Goal: Task Accomplishment & Management: Manage account settings

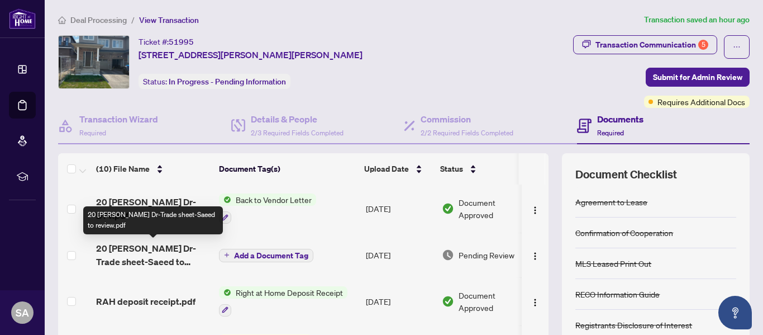
click at [141, 247] on span "20 [PERSON_NAME] Dr-Trade sheet-Saeed to review.pdf" at bounding box center [153, 254] width 114 height 27
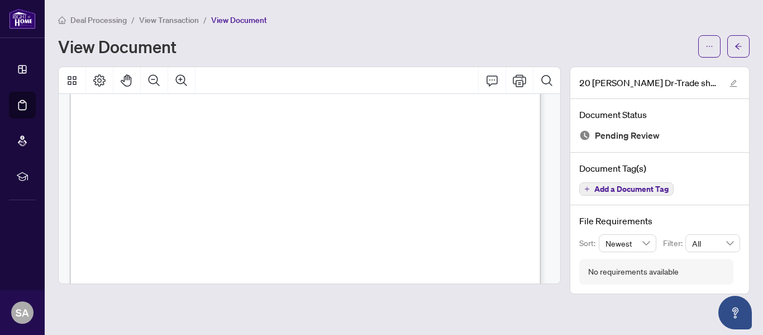
scroll to position [201, 0]
click at [520, 83] on icon "Print" at bounding box center [519, 80] width 13 height 13
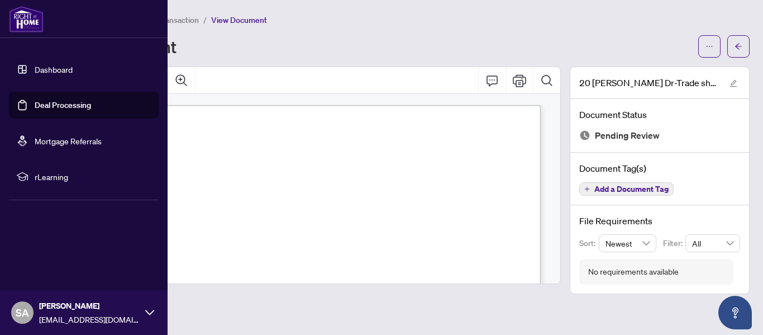
click at [50, 69] on link "Dashboard" at bounding box center [54, 69] width 38 height 10
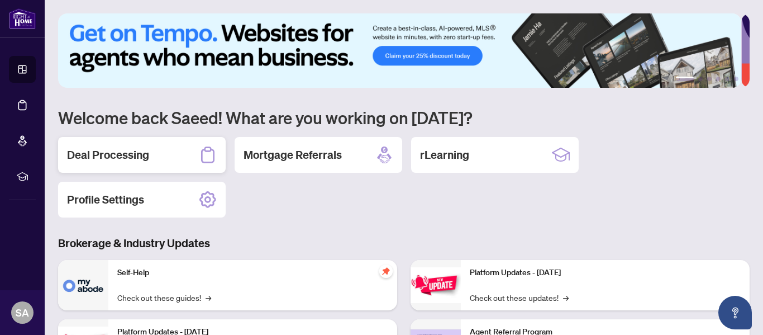
click at [115, 145] on div "Deal Processing" at bounding box center [142, 155] width 168 height 36
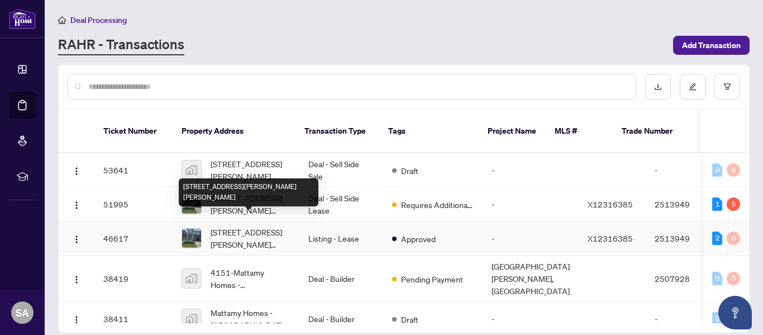
click at [227, 187] on div "[STREET_ADDRESS][PERSON_NAME][PERSON_NAME]" at bounding box center [249, 192] width 140 height 28
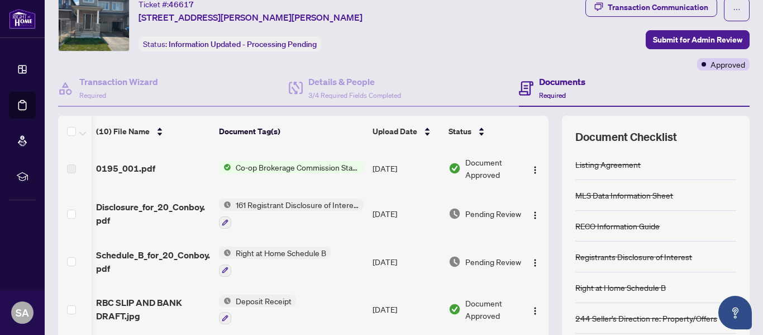
scroll to position [0, 29]
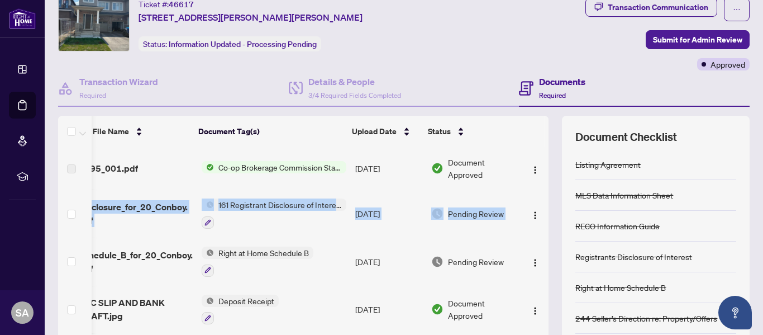
drag, startPoint x: 540, startPoint y: 174, endPoint x: 534, endPoint y: 196, distance: 22.8
click at [534, 196] on div "(10) File Name Document Tag(s) Upload Date Status 0195_001.pdf Co-op Brokerage …" at bounding box center [404, 253] width 692 height 274
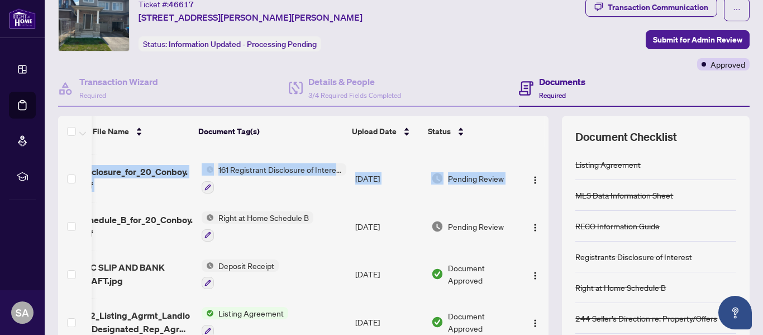
scroll to position [26, 29]
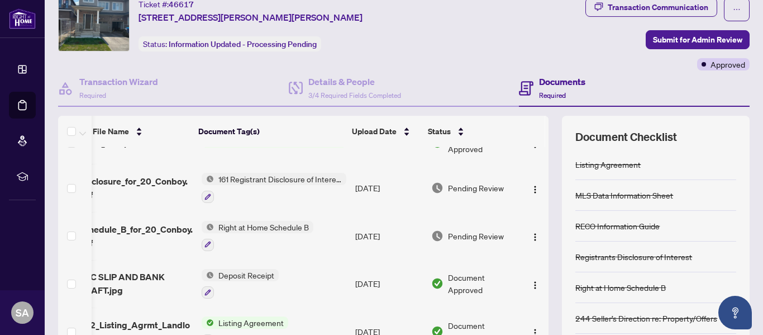
click at [526, 212] on td at bounding box center [535, 236] width 27 height 48
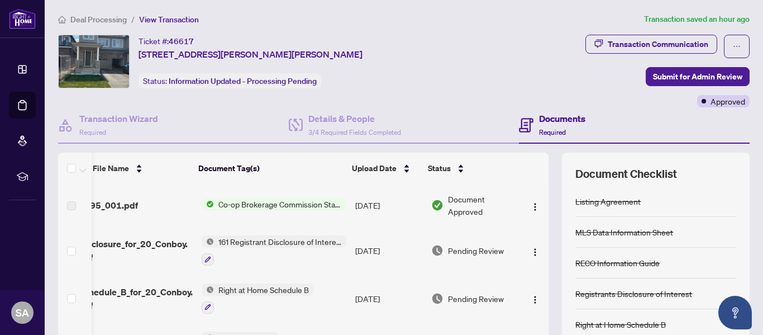
scroll to position [0, 0]
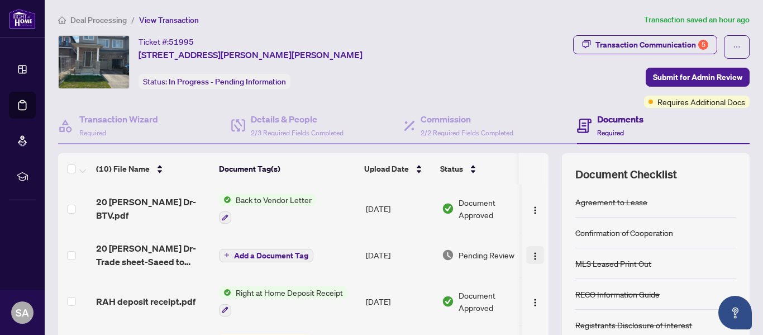
click at [531, 254] on img "button" at bounding box center [535, 256] width 9 height 9
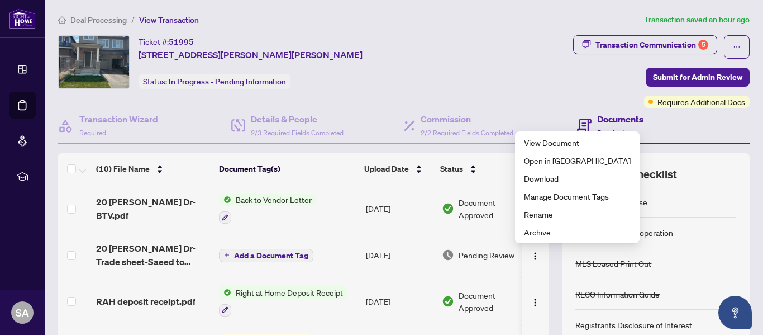
click at [541, 250] on div "(10) File Name Document Tag(s) Upload Date Status 20 Conboy Dr-BTV.pdf Back to …" at bounding box center [404, 290] width 692 height 274
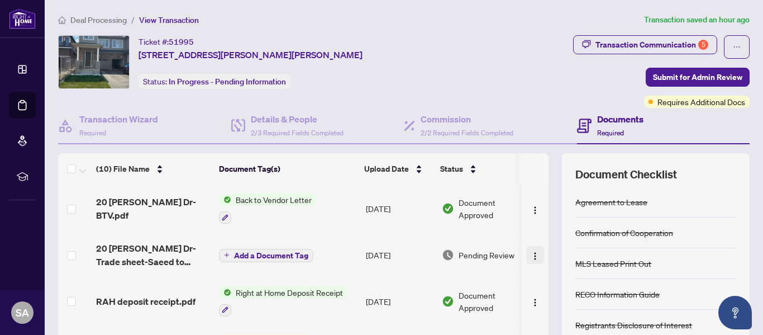
click at [531, 254] on img "button" at bounding box center [535, 256] width 9 height 9
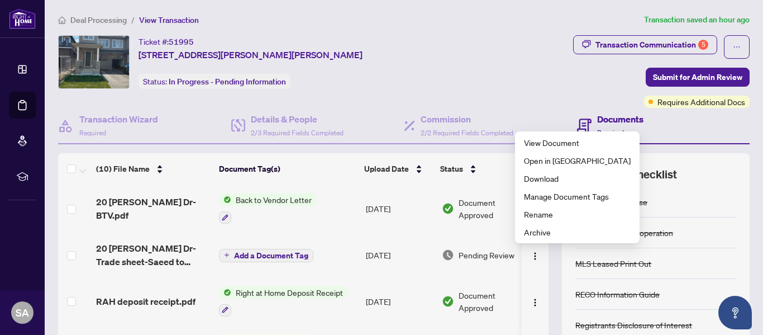
click at [323, 238] on td "Add a Document Tag" at bounding box center [288, 254] width 147 height 45
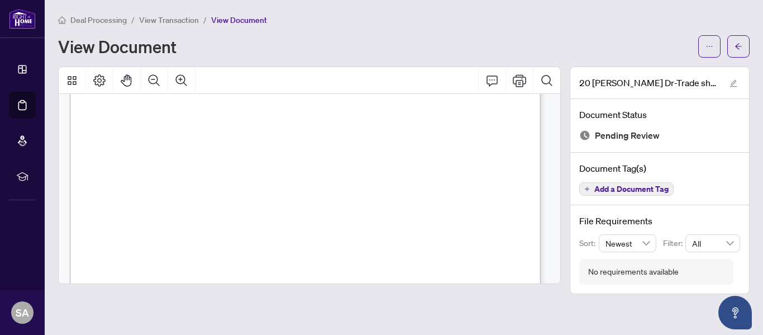
scroll to position [70, 0]
click at [738, 41] on span "button" at bounding box center [739, 46] width 8 height 18
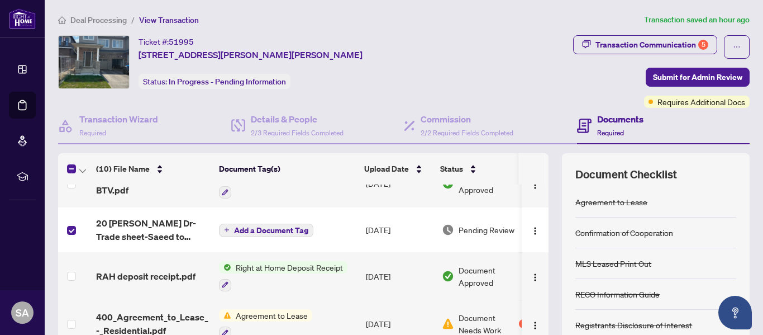
scroll to position [18, 0]
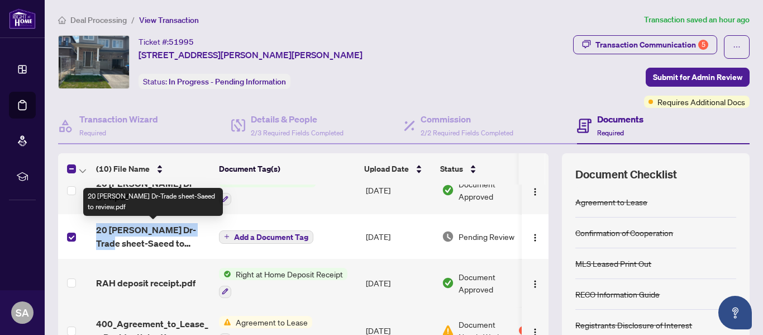
drag, startPoint x: 93, startPoint y: 224, endPoint x: 201, endPoint y: 235, distance: 108.4
click at [201, 235] on td "20 [PERSON_NAME] Dr-Trade sheet-Saeed to review.pdf" at bounding box center [153, 236] width 123 height 45
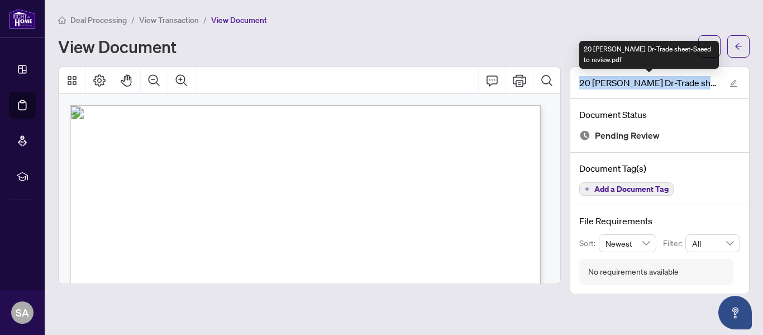
drag, startPoint x: 577, startPoint y: 83, endPoint x: 712, endPoint y: 83, distance: 134.7
click at [712, 83] on div "20 [PERSON_NAME] Dr-Trade sheet-Saeed to review.pdf" at bounding box center [660, 83] width 179 height 32
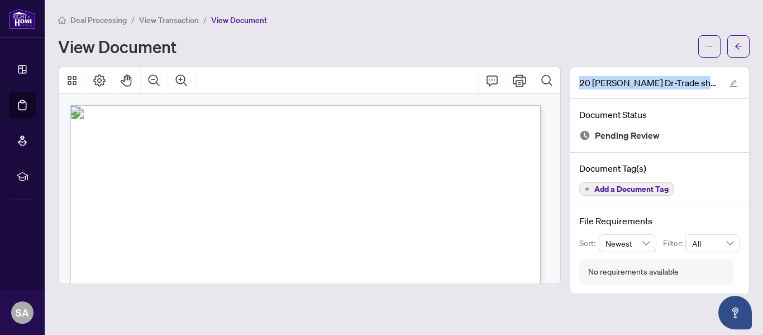
copy span "20 Conboy Dr-Trade sheet-Saeed"
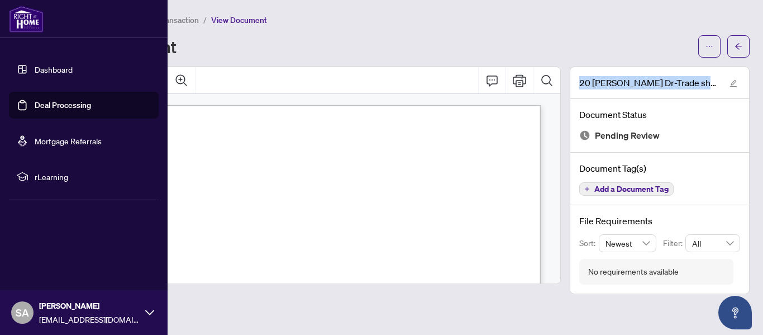
click at [48, 73] on link "Dashboard" at bounding box center [54, 69] width 38 height 10
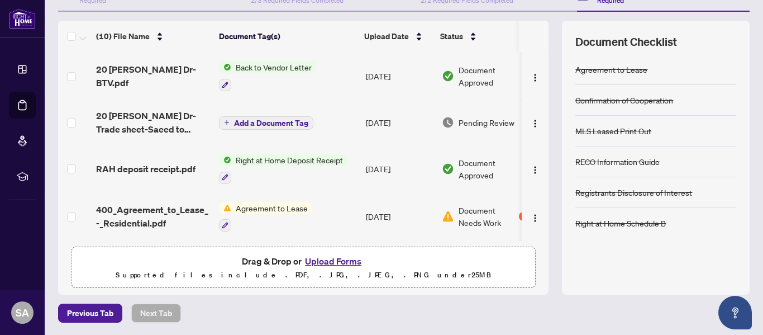
scroll to position [133, 0]
click at [329, 260] on button "Upload Forms" at bounding box center [333, 260] width 63 height 15
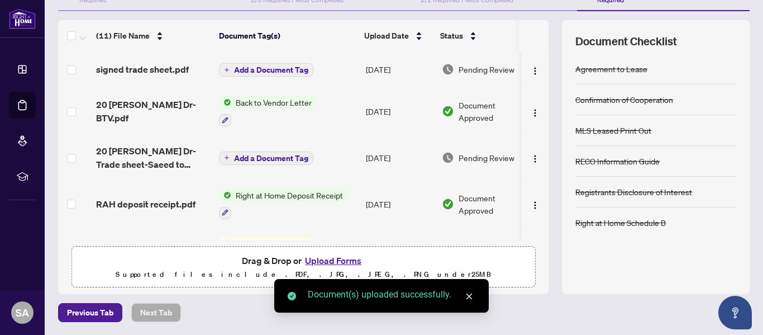
click at [469, 293] on icon "close" at bounding box center [470, 296] width 8 height 8
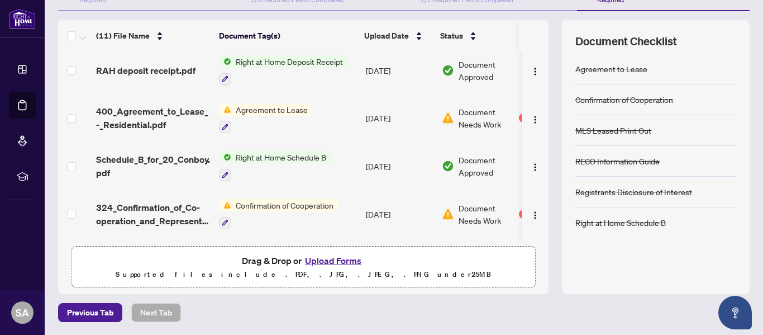
scroll to position [0, 0]
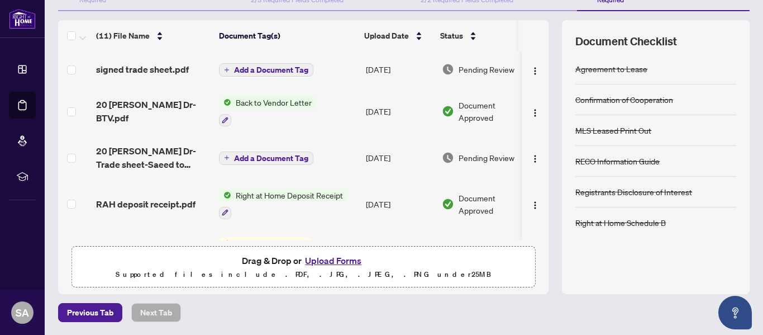
click at [254, 69] on span "Add a Document Tag" at bounding box center [271, 70] width 74 height 8
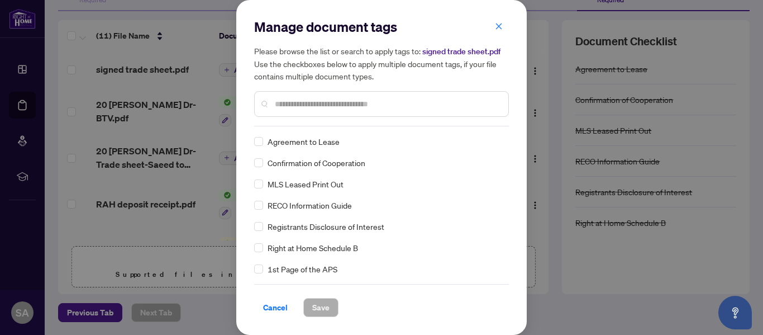
click at [298, 105] on input "text" at bounding box center [387, 104] width 225 height 12
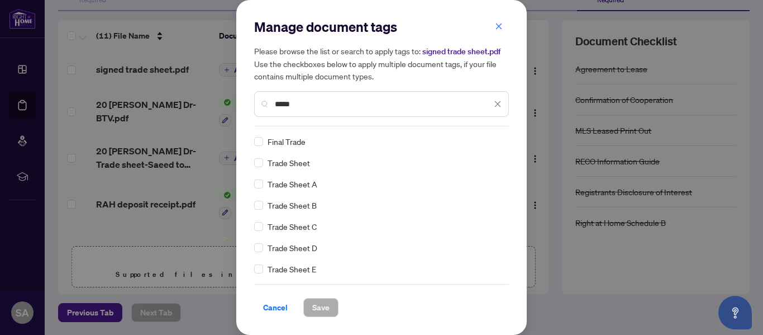
type input "*****"
click at [320, 307] on span "Save" at bounding box center [320, 307] width 17 height 18
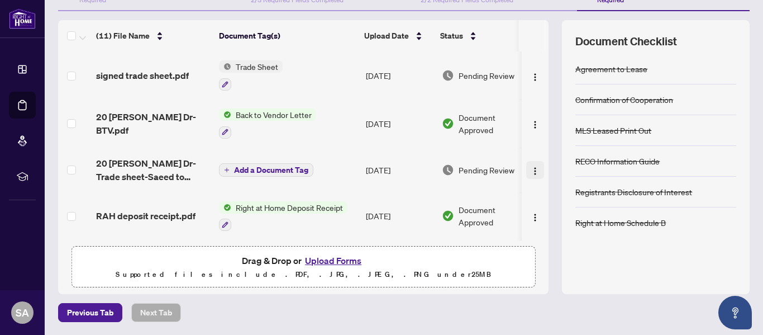
click at [531, 167] on img "button" at bounding box center [535, 171] width 9 height 9
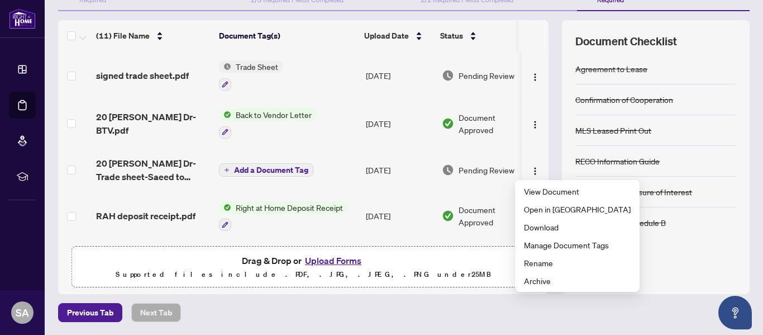
click at [537, 80] on td at bounding box center [535, 75] width 27 height 48
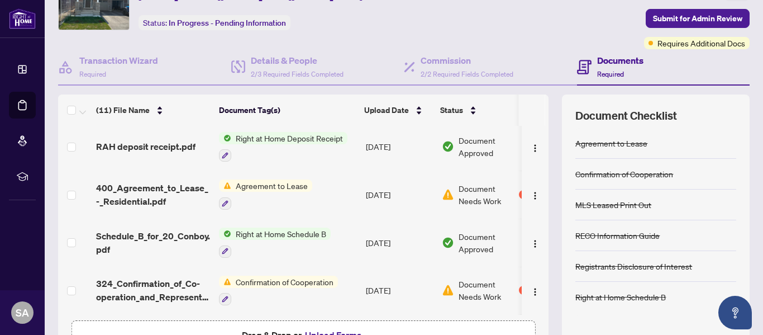
scroll to position [168, 0]
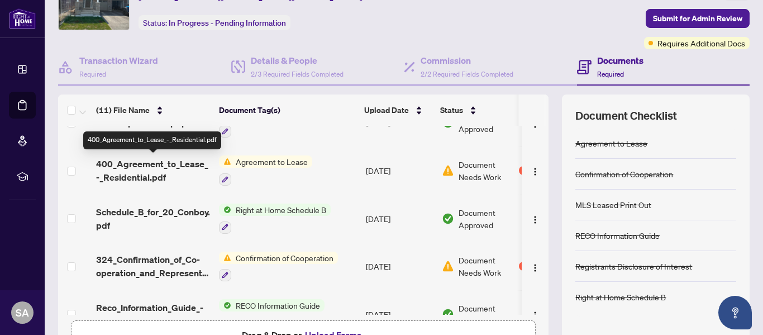
click at [144, 168] on span "400_Agreement_to_Lease_-_Residential.pdf" at bounding box center [153, 170] width 114 height 27
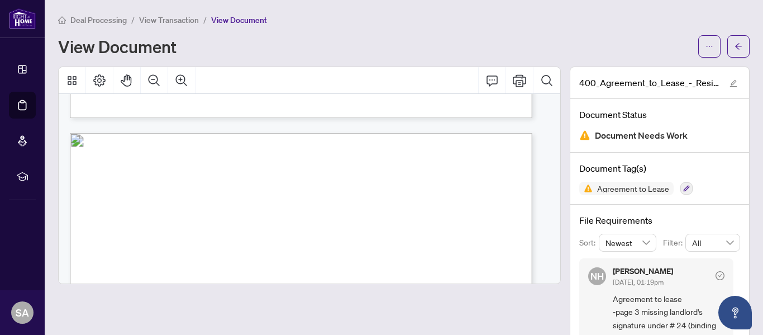
scroll to position [1155, 0]
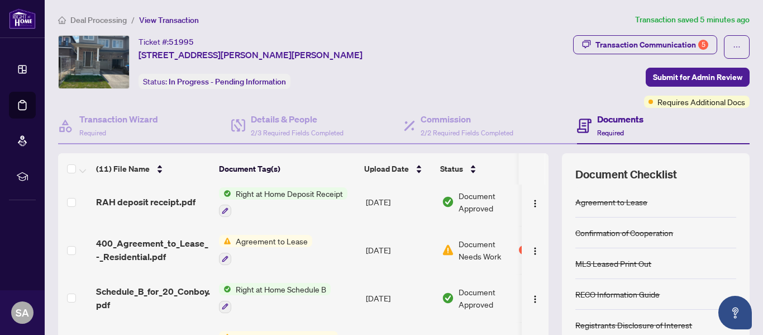
scroll to position [149, 0]
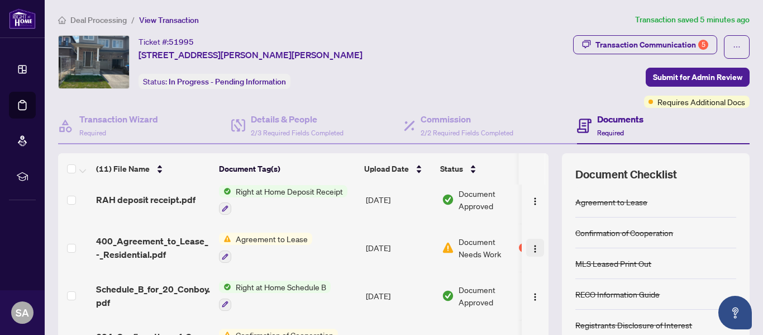
click at [531, 248] on img "button" at bounding box center [535, 248] width 9 height 9
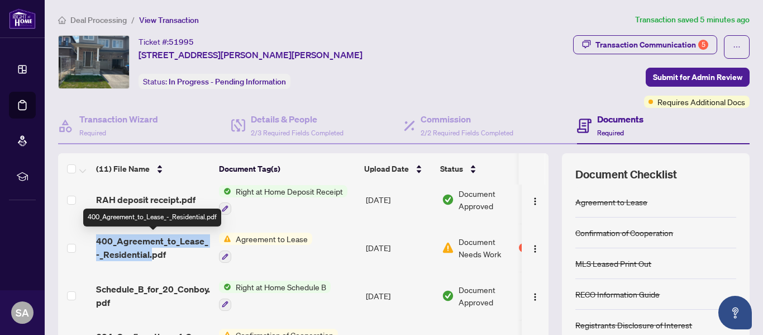
drag, startPoint x: 95, startPoint y: 236, endPoint x: 150, endPoint y: 252, distance: 57.0
click at [150, 252] on td "400_Agreement_to_Lease_-_Residential.pdf" at bounding box center [153, 248] width 123 height 48
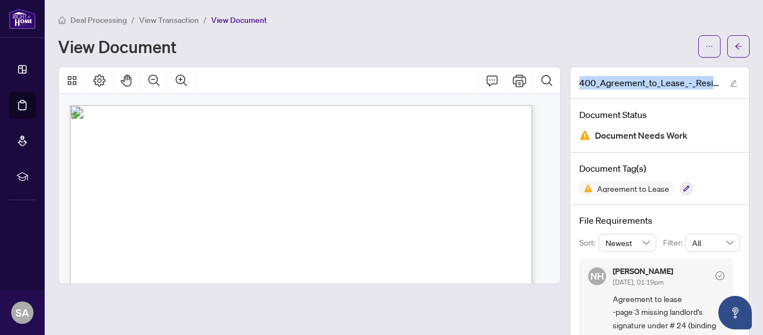
drag, startPoint x: 572, startPoint y: 82, endPoint x: 724, endPoint y: 94, distance: 152.6
click at [724, 94] on div "400_Agreement_to_Lease_-_Residential.pdf" at bounding box center [660, 83] width 179 height 32
copy div "400_Agreement_to_Lease_-_Residential.pdf"
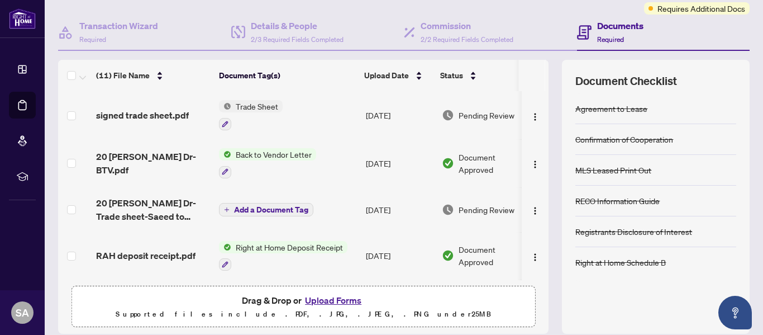
scroll to position [133, 0]
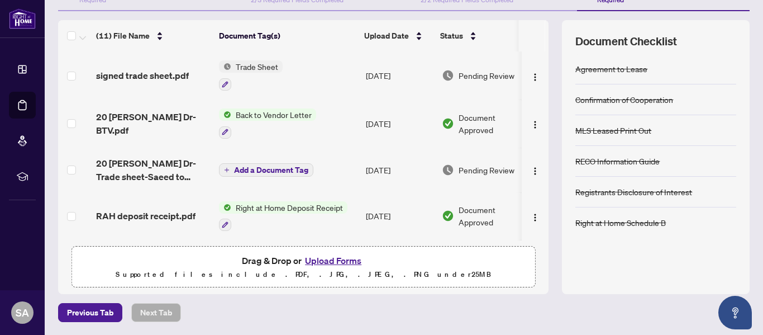
click at [322, 263] on button "Upload Forms" at bounding box center [333, 260] width 63 height 15
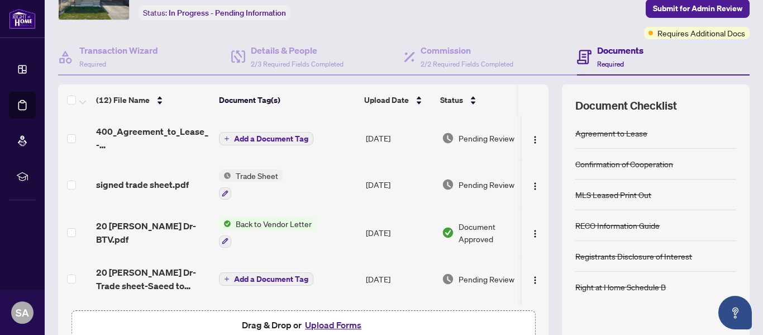
scroll to position [74, 0]
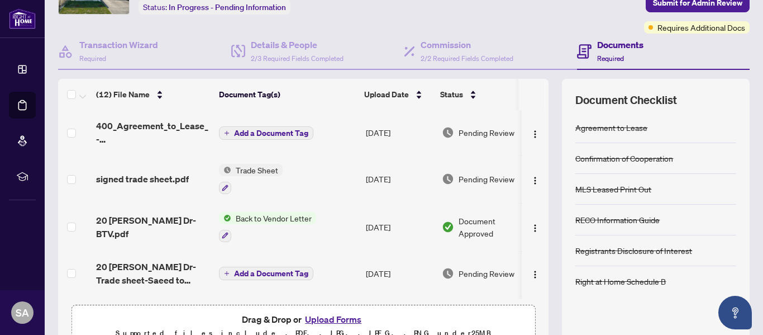
click at [264, 131] on span "Add a Document Tag" at bounding box center [271, 133] width 74 height 8
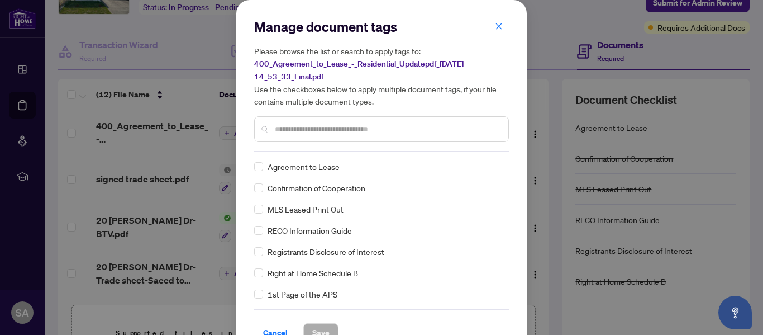
click at [293, 127] on input "text" at bounding box center [387, 129] width 225 height 12
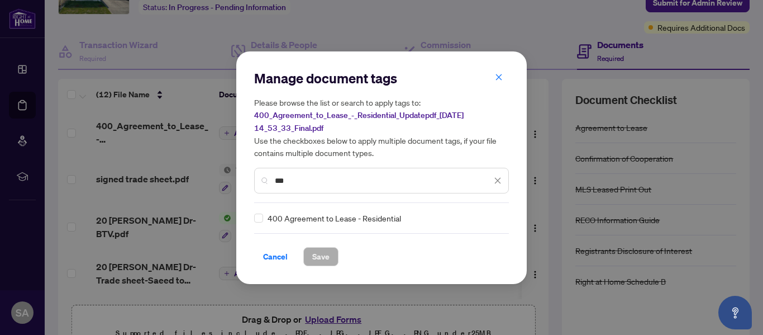
type input "***"
click at [320, 255] on span "Save" at bounding box center [320, 257] width 17 height 18
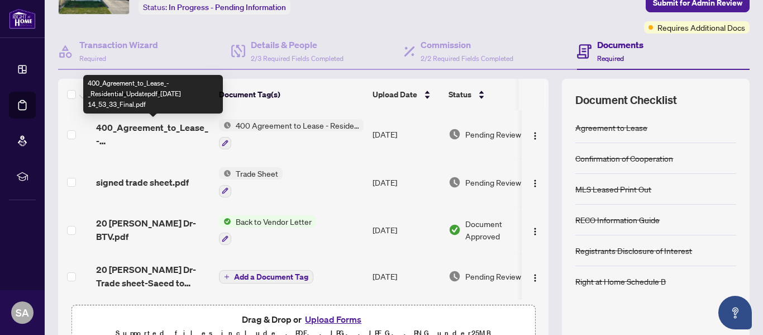
click at [178, 134] on span "400_Agreement_to_Lease_-_Residential_Updatepdf_[DATE] 14_53_33_Final.pdf" at bounding box center [153, 134] width 114 height 27
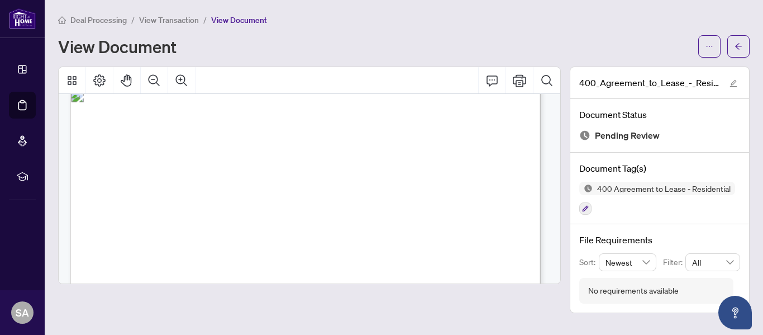
scroll to position [1285, 0]
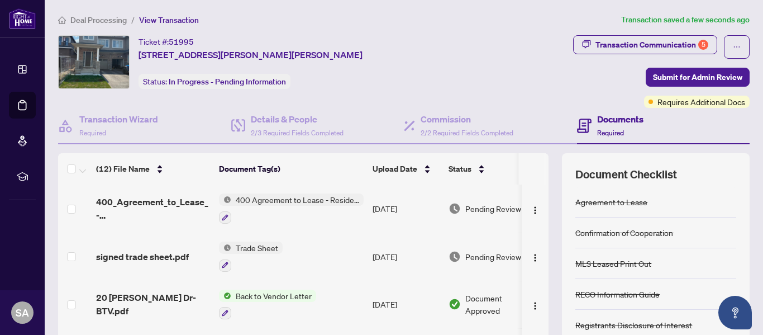
click at [164, 192] on td "400_Agreement_to_Lease_-_Residential_Updatepdf_[DATE] 14_53_33_Final.pdf" at bounding box center [153, 208] width 123 height 48
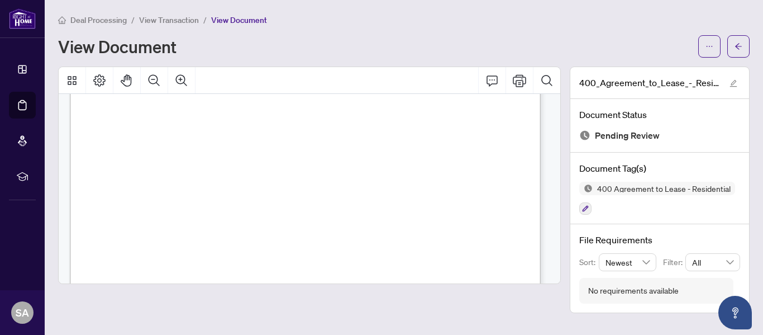
scroll to position [1360, 0]
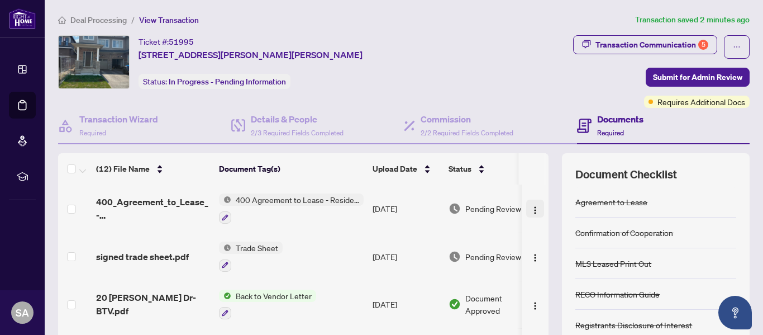
click at [531, 207] on img "button" at bounding box center [535, 210] width 9 height 9
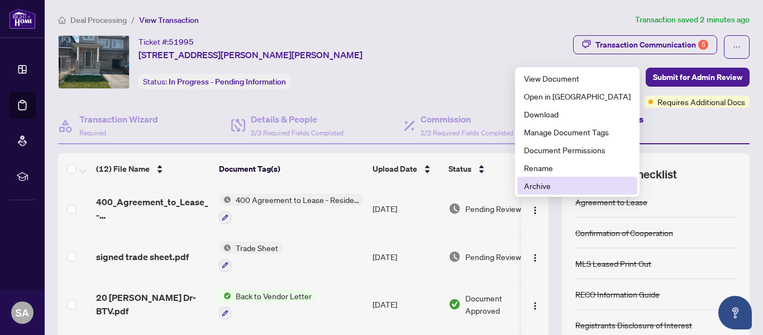
click at [534, 183] on span "Archive" at bounding box center [577, 185] width 107 height 12
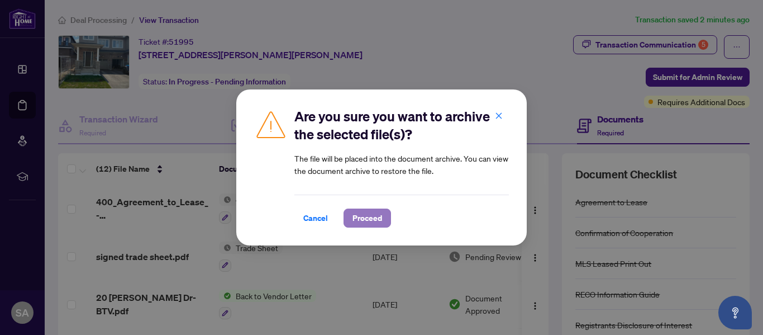
click at [372, 216] on span "Proceed" at bounding box center [368, 218] width 30 height 18
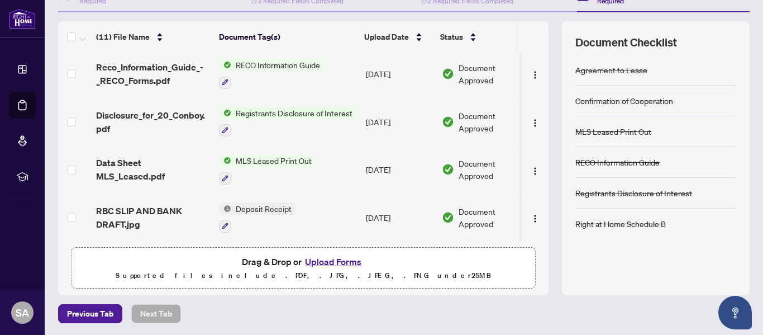
scroll to position [133, 0]
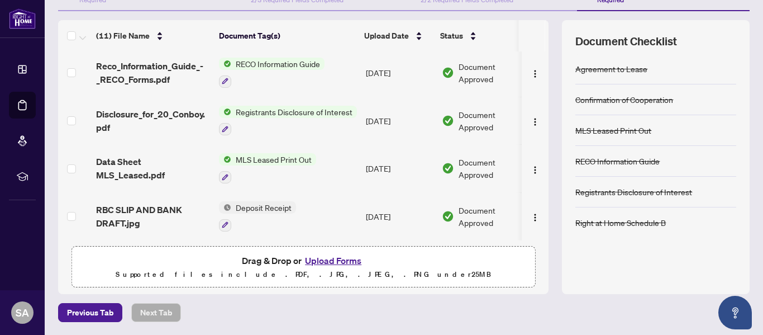
click at [336, 258] on button "Upload Forms" at bounding box center [333, 260] width 63 height 15
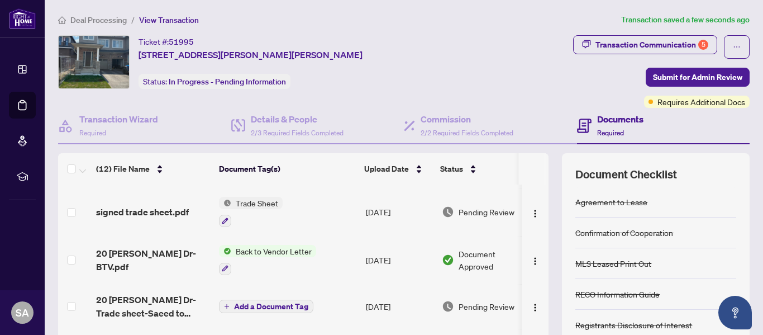
scroll to position [0, 0]
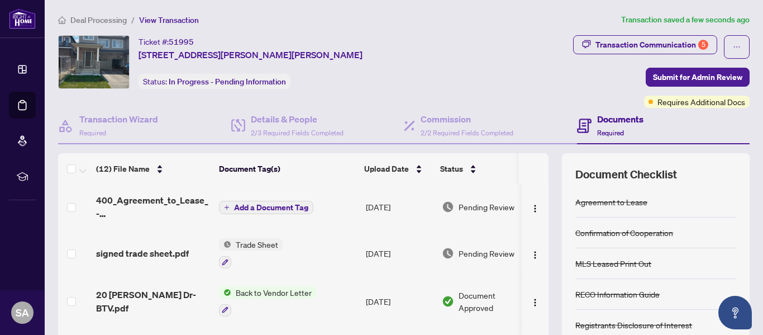
click at [285, 205] on span "Add a Document Tag" at bounding box center [271, 207] width 74 height 8
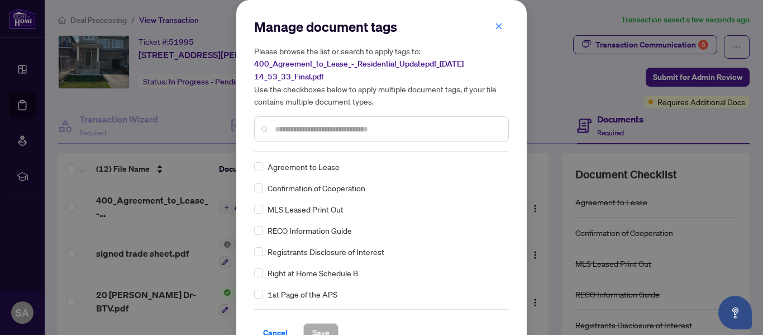
click at [312, 131] on input "text" at bounding box center [387, 129] width 225 height 12
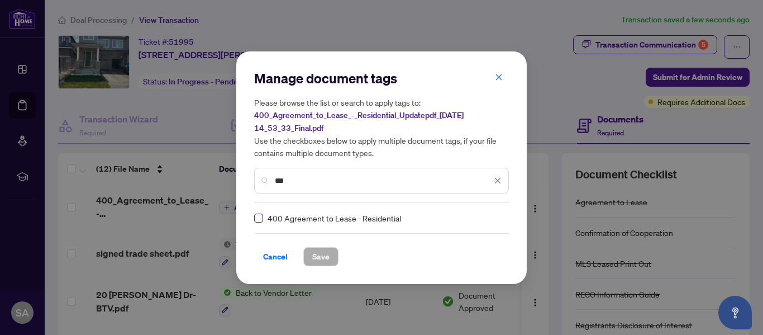
type input "***"
click at [325, 254] on span "Save" at bounding box center [320, 257] width 17 height 18
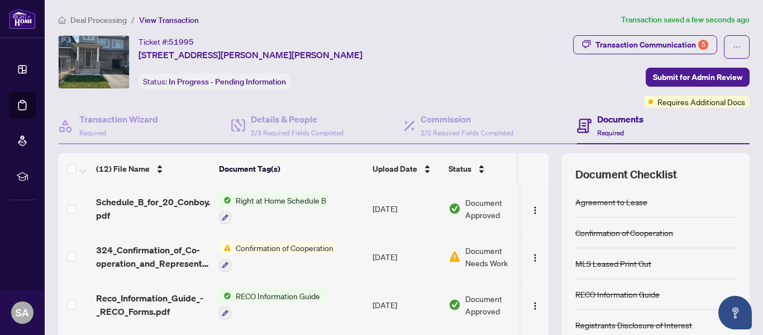
scroll to position [298, 0]
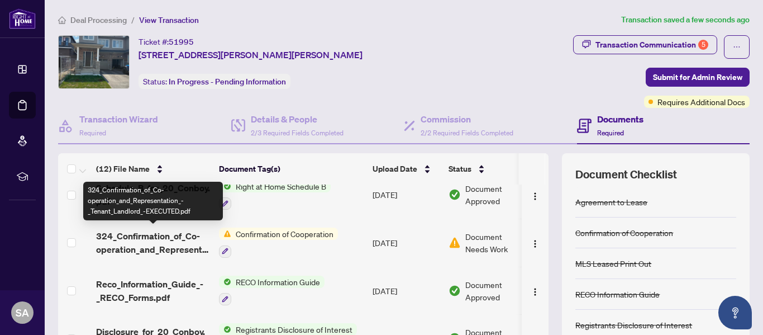
click at [132, 237] on span "324_Confirmation_of_Co-operation_and_Representation_-_Tenant_Landlord_-EXECUTED…" at bounding box center [153, 242] width 114 height 27
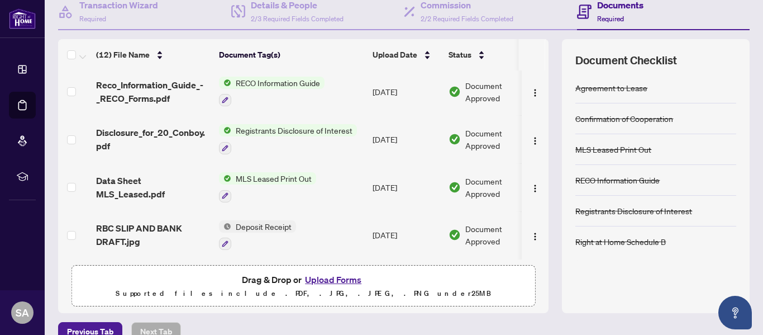
scroll to position [133, 0]
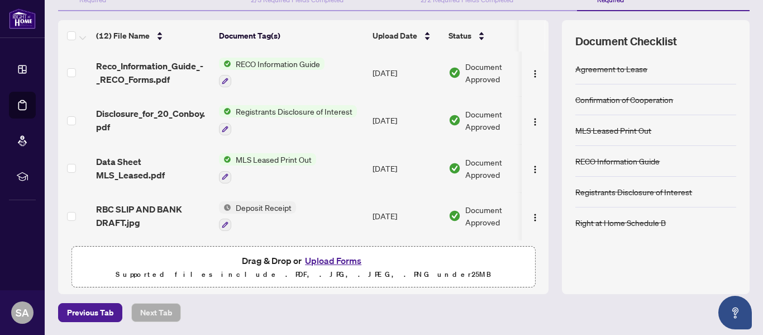
click at [334, 258] on button "Upload Forms" at bounding box center [333, 260] width 63 height 15
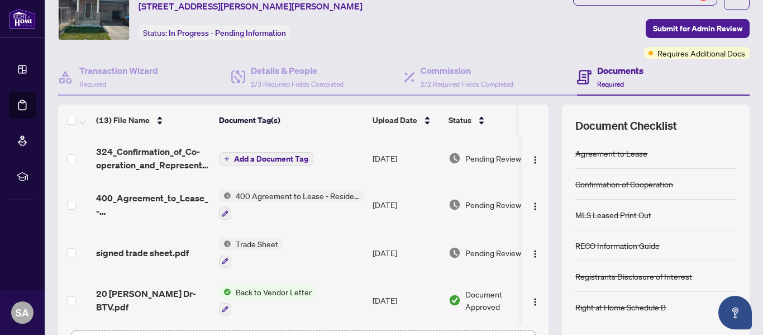
scroll to position [40, 0]
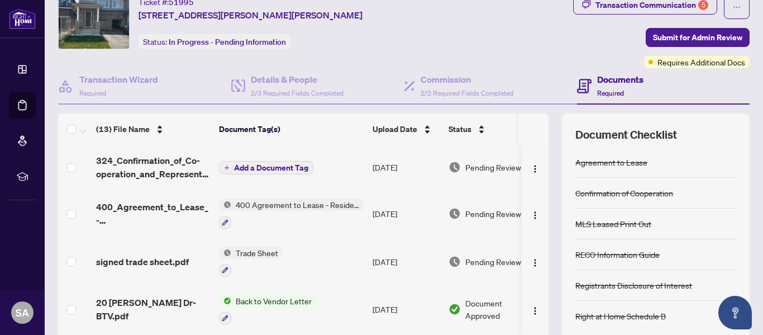
click at [301, 165] on span "Add a Document Tag" at bounding box center [271, 168] width 74 height 8
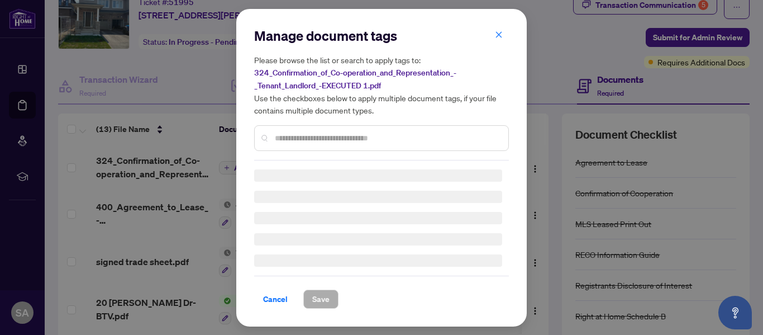
click at [293, 137] on input "text" at bounding box center [387, 138] width 225 height 12
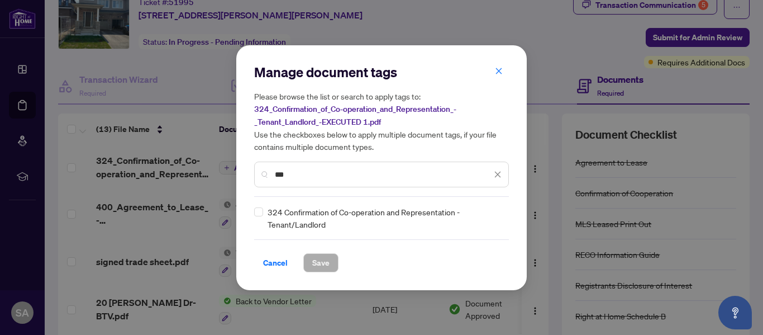
type input "***"
click at [319, 261] on span "Save" at bounding box center [320, 263] width 17 height 18
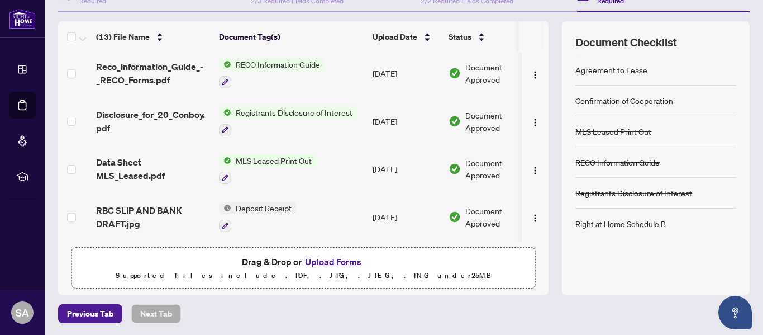
scroll to position [133, 0]
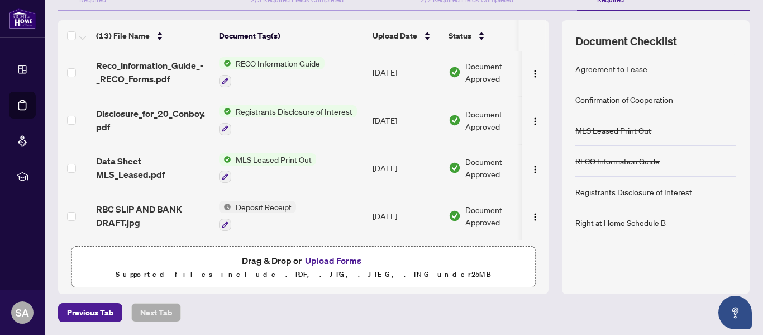
click at [335, 255] on button "Upload Forms" at bounding box center [333, 260] width 63 height 15
click at [325, 250] on span "Drag & Drop or Upload Forms Supported files include .PDF, .JPG, .JPEG, .PNG und…" at bounding box center [303, 266] width 463 height 41
click at [326, 259] on button "Upload Forms" at bounding box center [333, 260] width 63 height 15
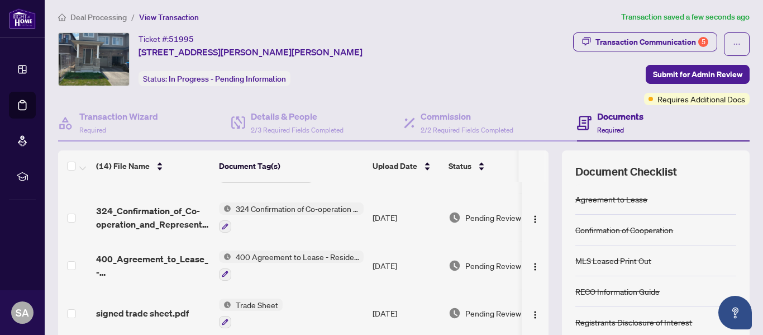
scroll to position [0, 0]
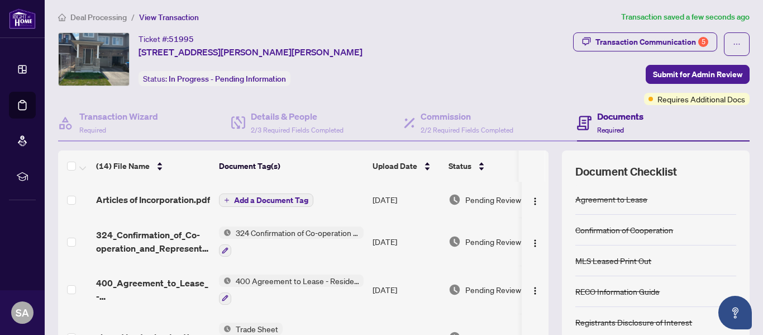
click at [285, 203] on span "Add a Document Tag" at bounding box center [271, 200] width 74 height 8
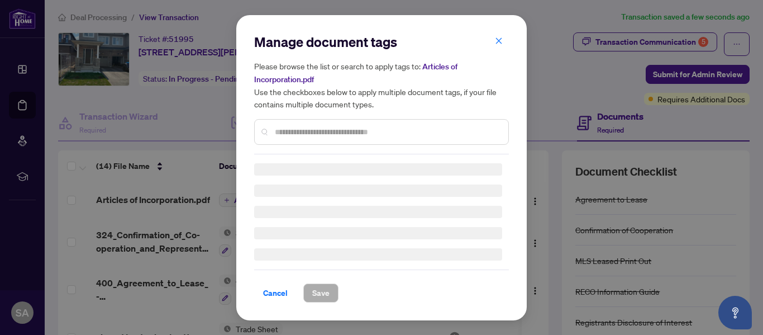
click at [293, 130] on div "Manage document tags Please browse the list or search to apply tags to: Article…" at bounding box center [381, 93] width 255 height 121
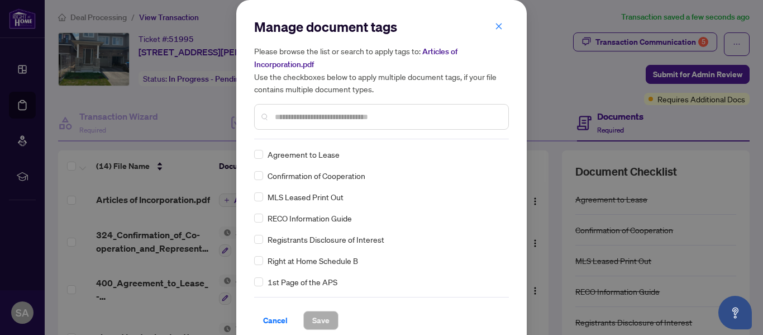
click at [291, 114] on input "text" at bounding box center [387, 117] width 225 height 12
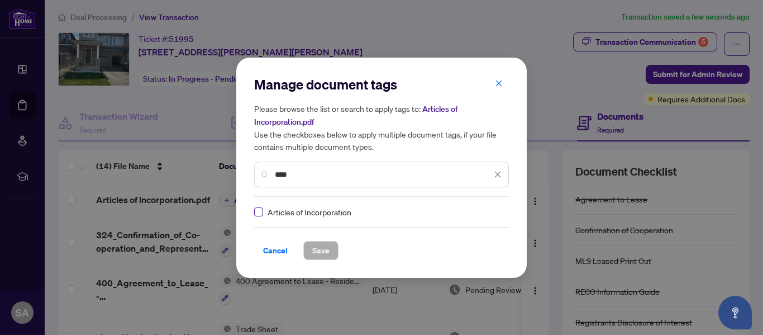
type input "****"
click at [325, 253] on span "Save" at bounding box center [320, 250] width 17 height 18
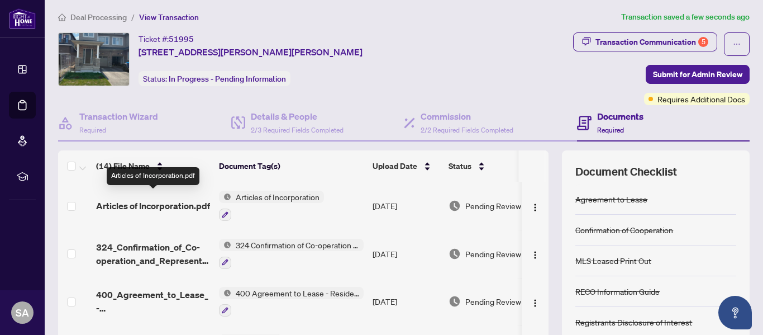
click at [127, 210] on span "Articles of Incorporation.pdf" at bounding box center [153, 205] width 114 height 13
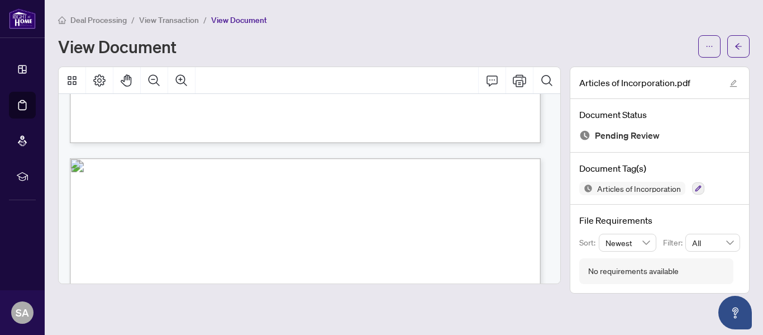
scroll to position [559, 0]
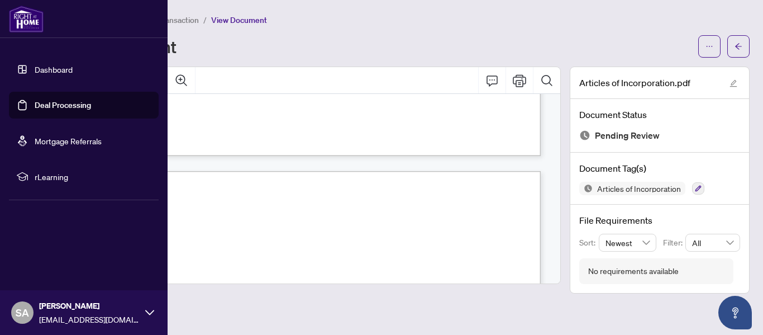
click at [48, 68] on link "Dashboard" at bounding box center [54, 69] width 38 height 10
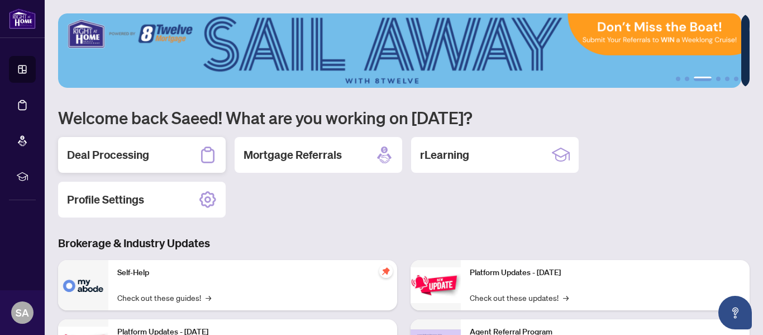
click at [84, 150] on h2 "Deal Processing" at bounding box center [108, 155] width 82 height 16
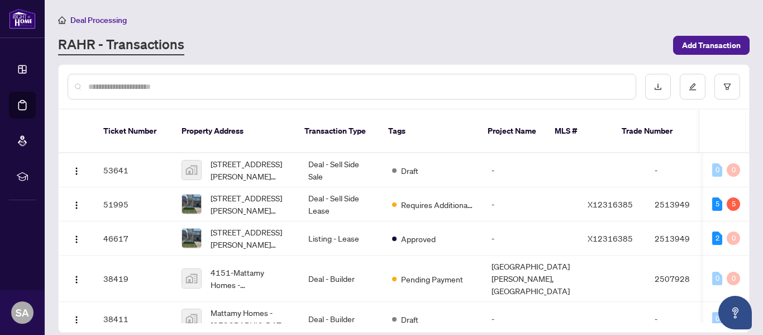
scroll to position [50, 0]
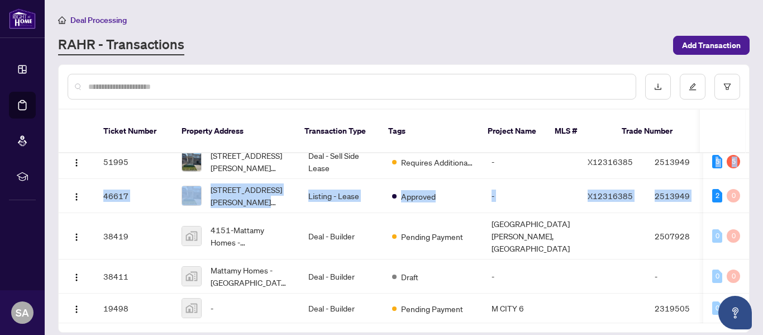
drag, startPoint x: 758, startPoint y: 167, endPoint x: 762, endPoint y: 135, distance: 32.7
click at [762, 140] on main "Deal Processing RAHR - Transactions Add Transaction Ticket Number Property Addr…" at bounding box center [404, 167] width 719 height 335
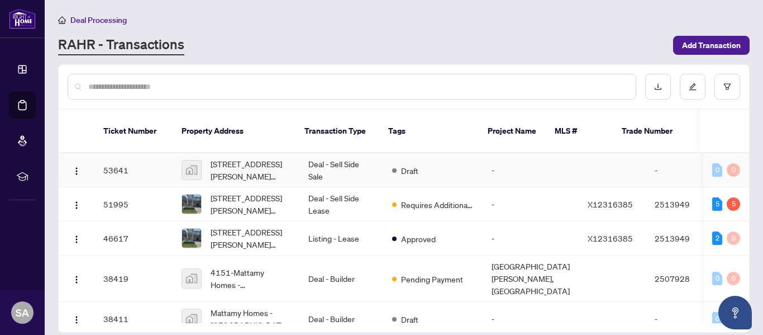
click at [515, 156] on td "-" at bounding box center [531, 170] width 96 height 34
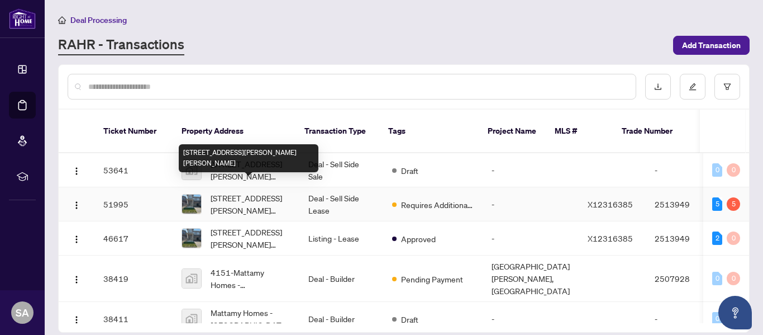
click at [229, 192] on span "[STREET_ADDRESS][PERSON_NAME][PERSON_NAME]" at bounding box center [251, 204] width 80 height 25
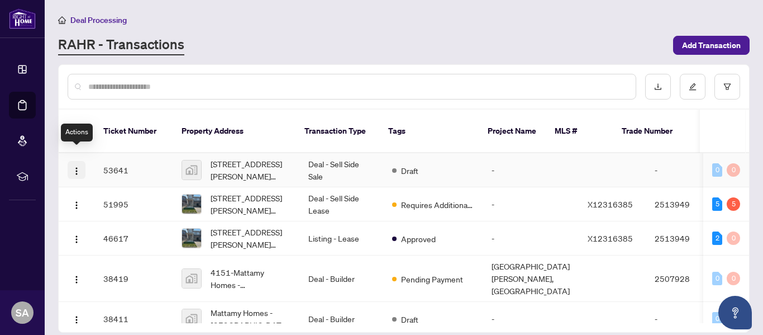
click at [73, 167] on img "button" at bounding box center [76, 171] width 9 height 9
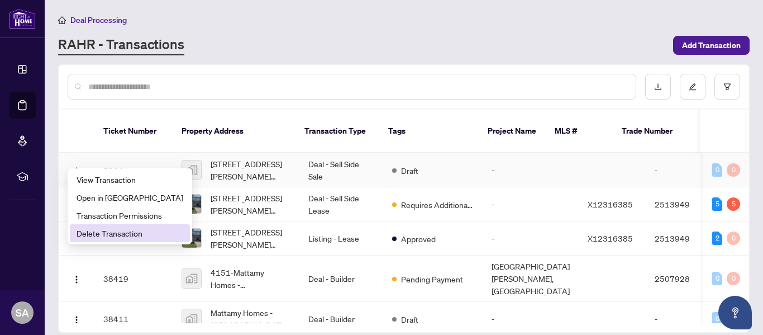
click at [99, 231] on span "Delete Transaction" at bounding box center [130, 233] width 107 height 12
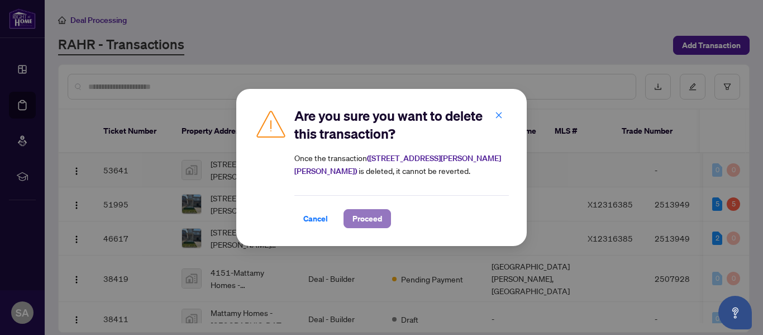
click at [367, 220] on span "Proceed" at bounding box center [368, 219] width 30 height 18
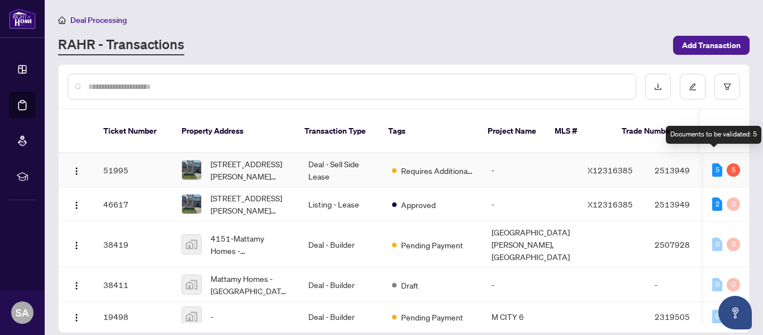
click at [714, 163] on div "5" at bounding box center [718, 169] width 10 height 13
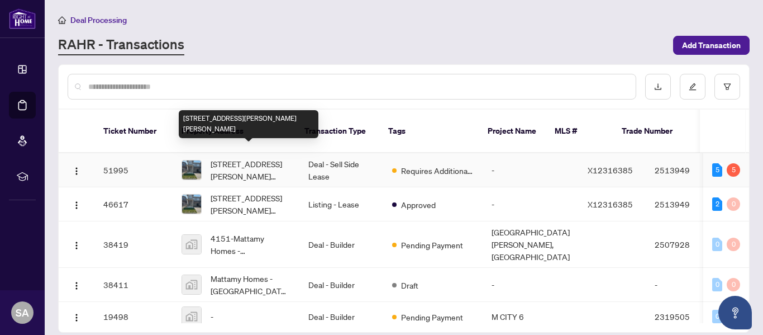
click at [242, 159] on span "[STREET_ADDRESS][PERSON_NAME][PERSON_NAME]" at bounding box center [251, 170] width 80 height 25
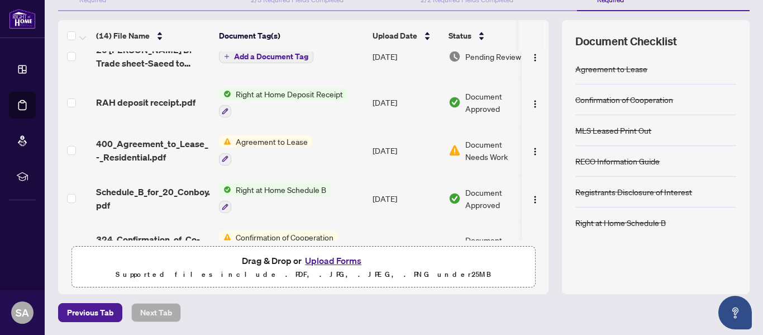
scroll to position [261, 0]
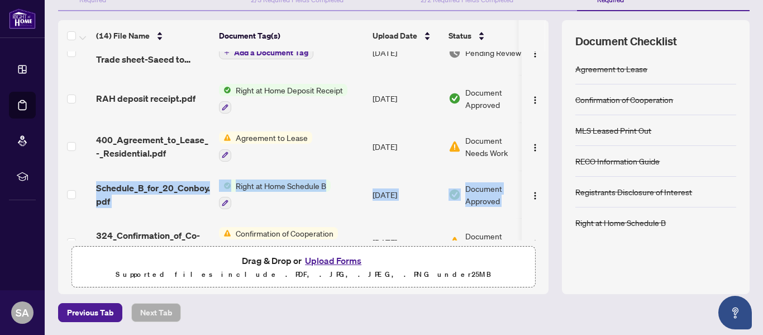
drag, startPoint x: 542, startPoint y: 144, endPoint x: 542, endPoint y: 177, distance: 32.4
click at [542, 177] on div "(14) File Name Document Tag(s) Upload Date Status Articles of Incorporation.pdf…" at bounding box center [404, 157] width 692 height 274
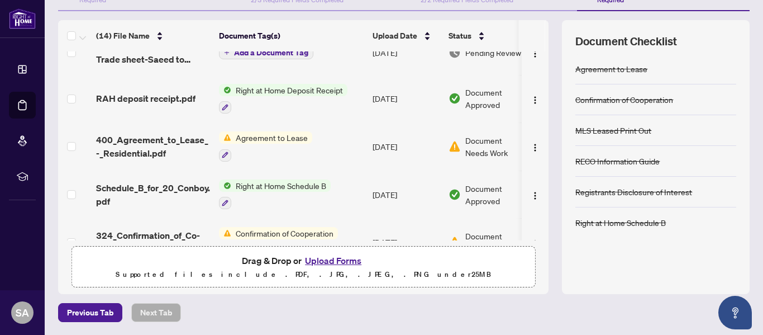
scroll to position [0, 29]
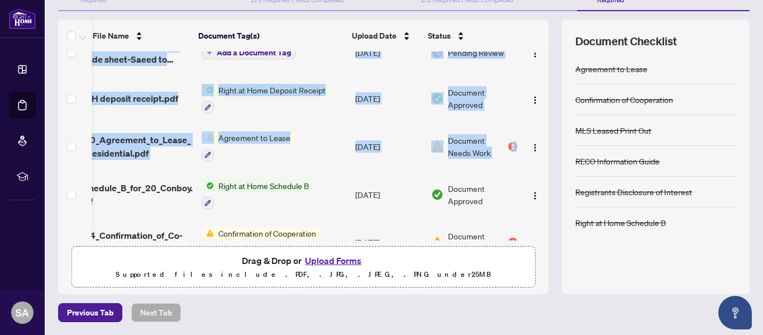
drag, startPoint x: 537, startPoint y: 164, endPoint x: 538, endPoint y: 121, distance: 43.0
click at [540, 130] on div "Articles of Incorporation.pdf Articles of Incorporation Sep/22/2025 Pending Rev…" at bounding box center [303, 145] width 491 height 189
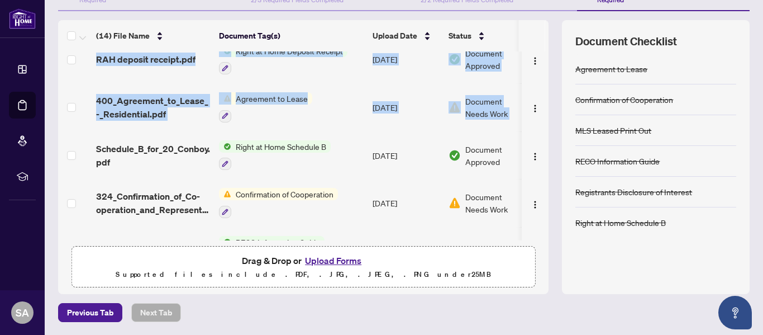
scroll to position [373, 0]
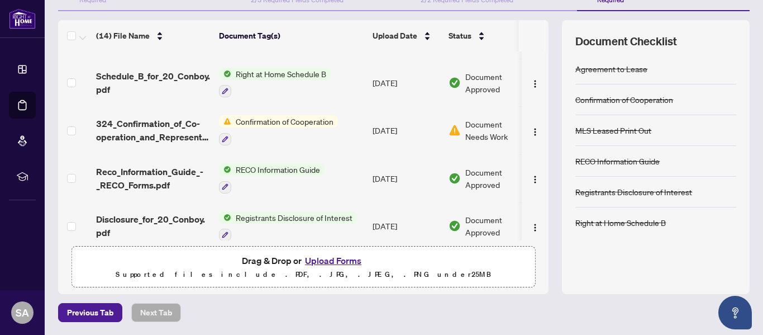
click at [251, 312] on div "Previous Tab Next Tab" at bounding box center [404, 312] width 692 height 19
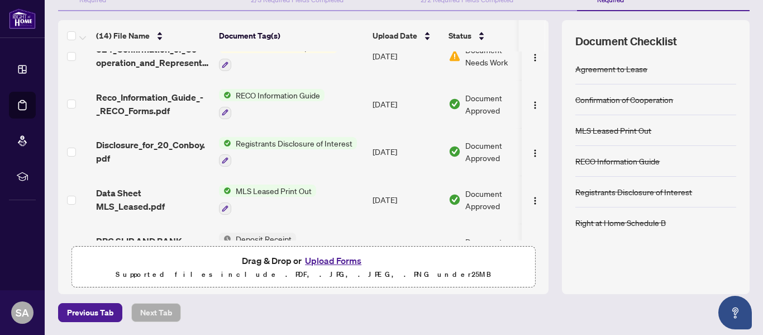
scroll to position [479, 0]
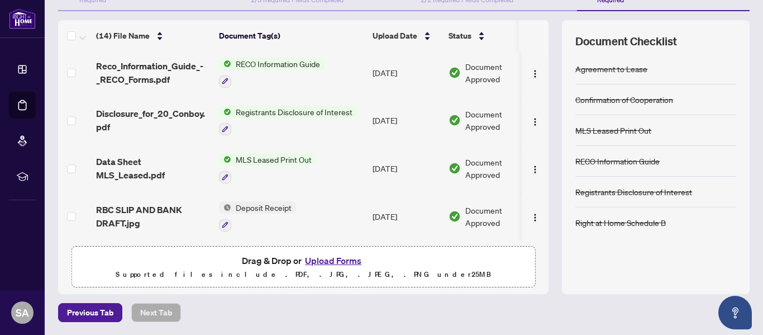
click at [339, 258] on button "Upload Forms" at bounding box center [333, 260] width 63 height 15
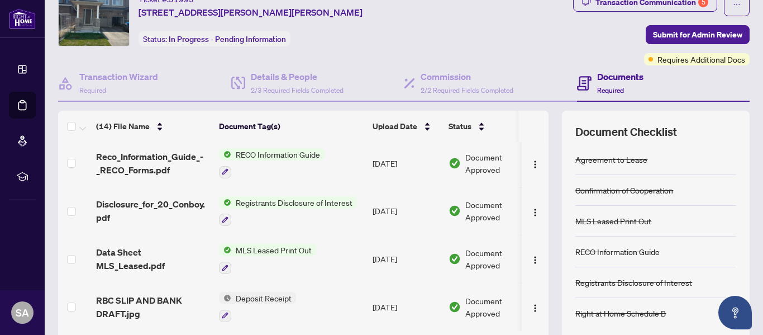
scroll to position [40, 0]
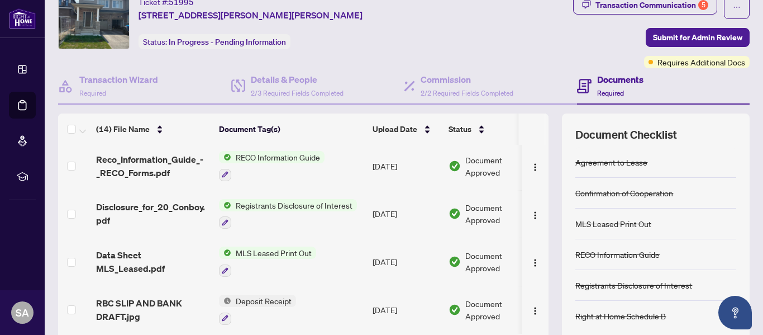
click at [597, 165] on div "Agreement to Lease" at bounding box center [612, 162] width 72 height 12
click at [596, 180] on div "Confirmation of Cooperation" at bounding box center [656, 193] width 161 height 31
click at [594, 198] on div "Confirmation of Cooperation" at bounding box center [625, 193] width 98 height 12
click at [599, 237] on div "MLS Leased Print Out" at bounding box center [656, 223] width 161 height 31
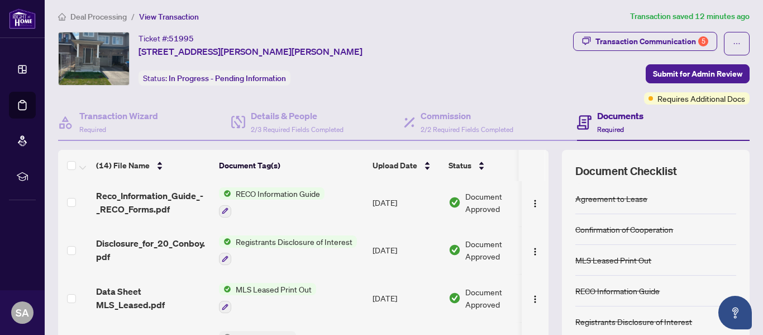
scroll to position [3, 0]
click at [280, 119] on h4 "Details & People" at bounding box center [297, 116] width 93 height 13
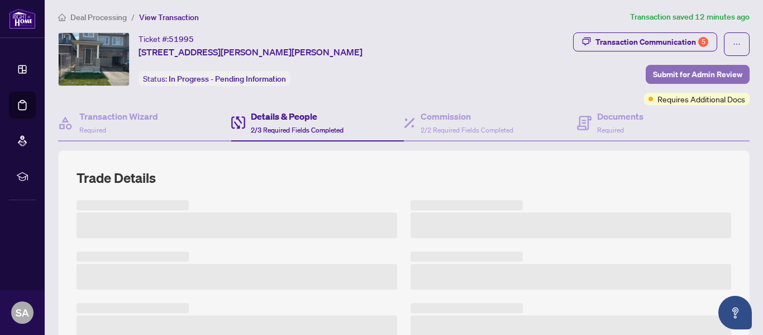
click at [666, 74] on span "Submit for Admin Review" at bounding box center [697, 74] width 89 height 18
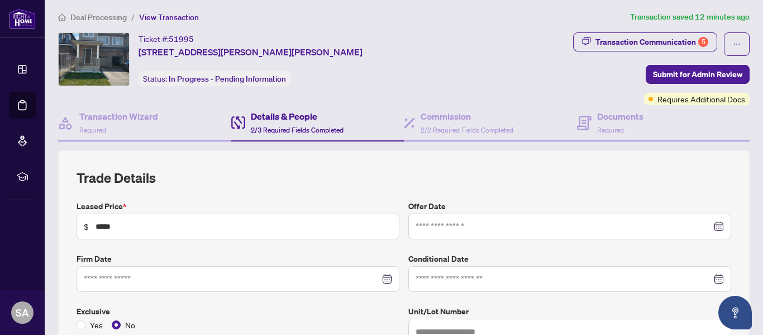
type input "**********"
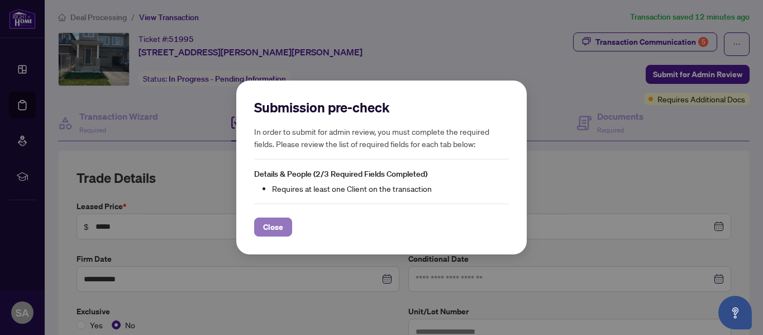
click at [276, 225] on span "Close" at bounding box center [273, 227] width 20 height 18
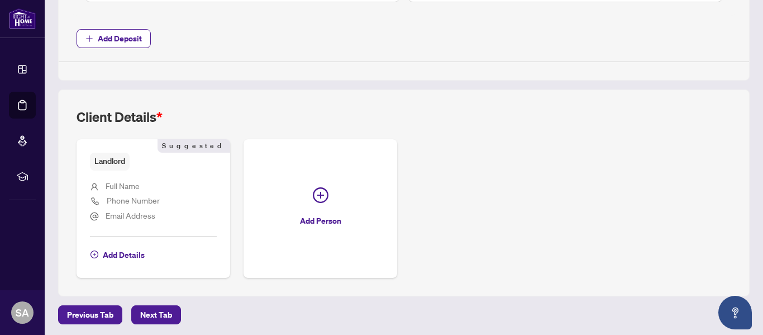
scroll to position [573, 0]
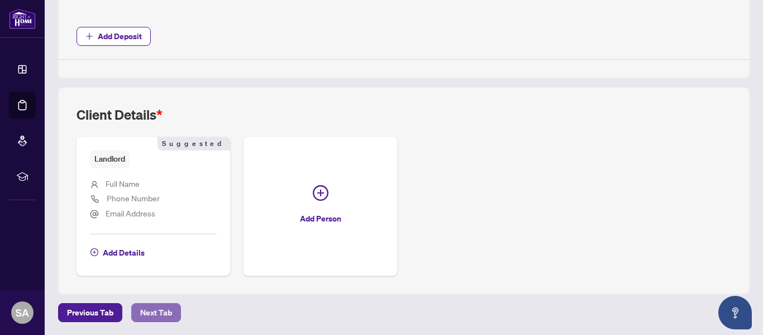
click at [146, 315] on span "Next Tab" at bounding box center [156, 312] width 32 height 18
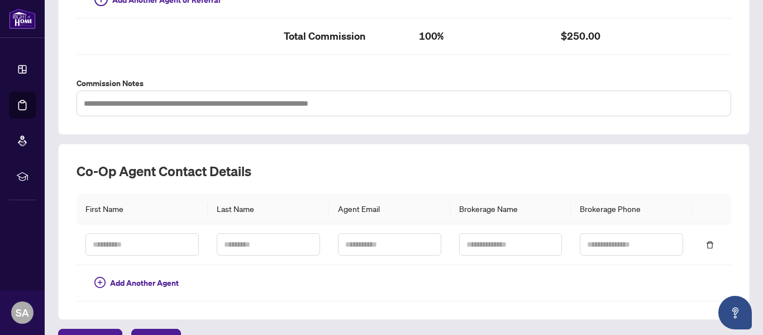
scroll to position [403, 0]
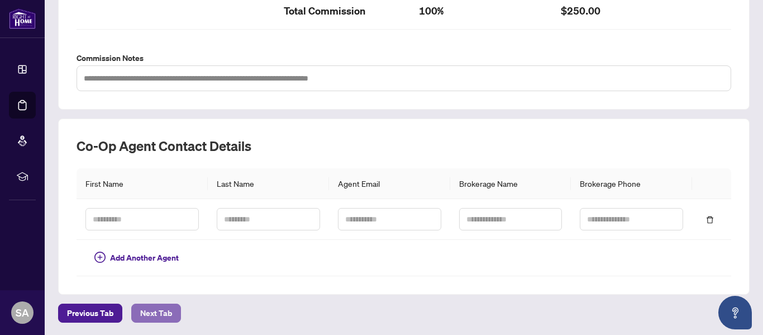
click at [159, 309] on span "Next Tab" at bounding box center [156, 313] width 32 height 18
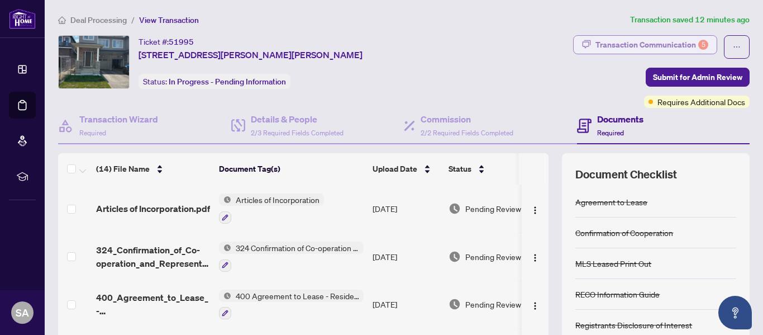
click at [602, 40] on div "Transaction Communication 5" at bounding box center [652, 45] width 113 height 18
type textarea "**********"
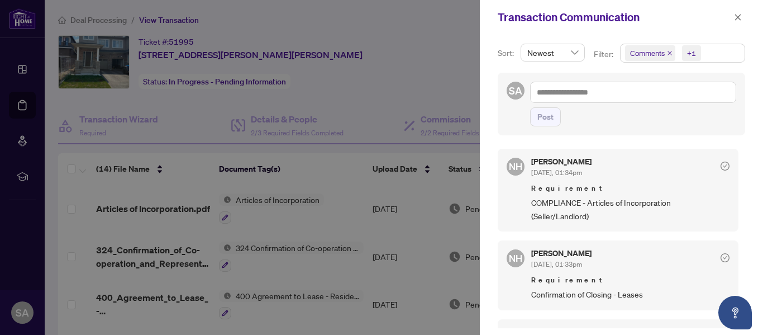
click at [594, 194] on span "Requirement" at bounding box center [631, 188] width 198 height 11
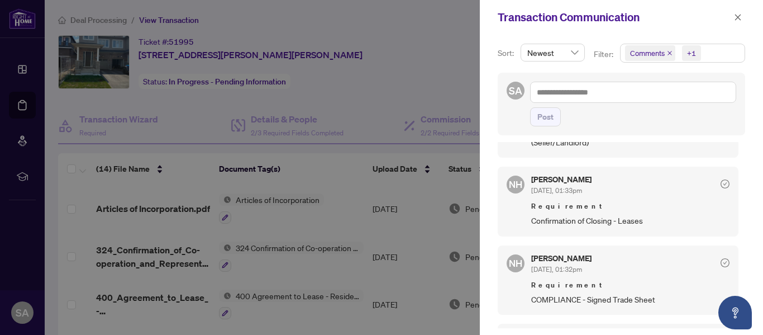
scroll to position [74, 0]
click at [632, 218] on span "Confirmation of Closing - Leases" at bounding box center [631, 219] width 198 height 13
click at [592, 219] on span "Confirmation of Closing - Leases" at bounding box center [631, 219] width 198 height 13
click at [590, 219] on span "Confirmation of Closing - Leases" at bounding box center [631, 219] width 198 height 13
click at [553, 208] on span "Requirement" at bounding box center [631, 205] width 198 height 11
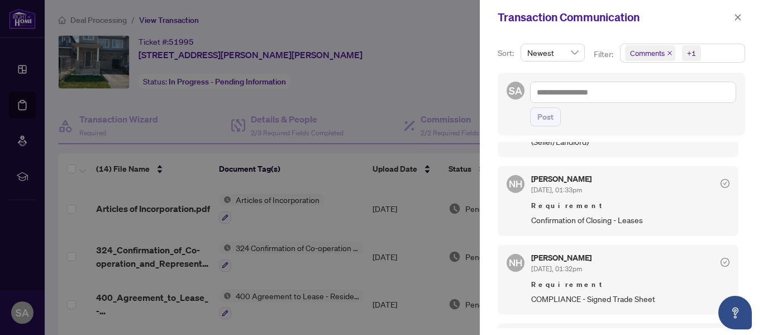
click at [515, 182] on span "NH" at bounding box center [515, 184] width 13 height 15
click at [519, 180] on span "NH" at bounding box center [515, 184] width 13 height 15
click at [516, 180] on span "NH" at bounding box center [515, 184] width 13 height 15
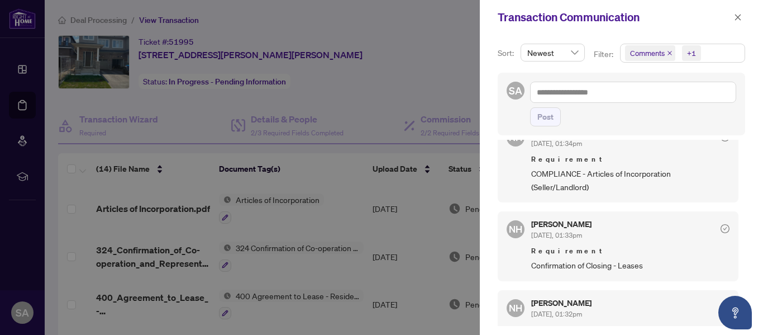
scroll to position [0, 0]
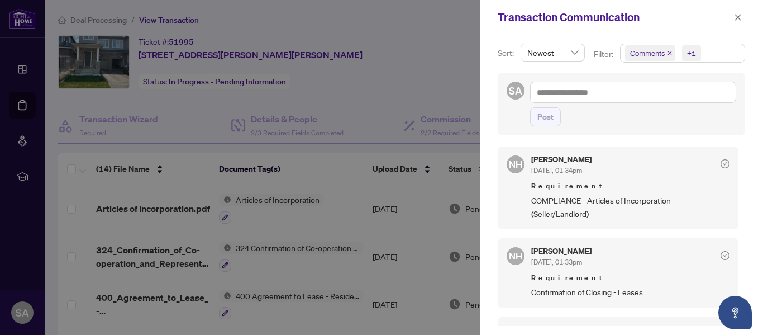
click at [615, 197] on span "COMPLIANCE - Articles of Incorporation (Seller/Landlord)" at bounding box center [631, 207] width 198 height 26
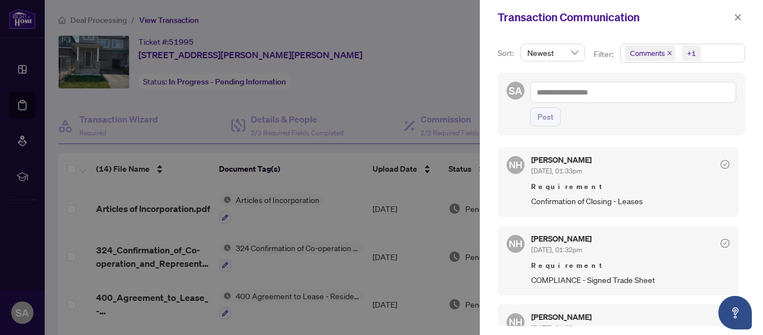
scroll to position [93, 0]
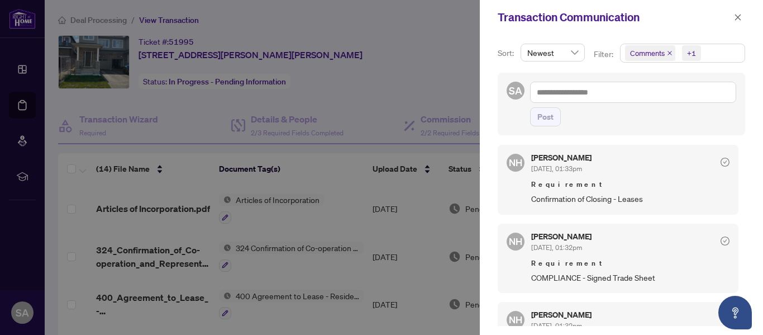
click at [649, 202] on span "Confirmation of Closing - Leases" at bounding box center [631, 198] width 198 height 13
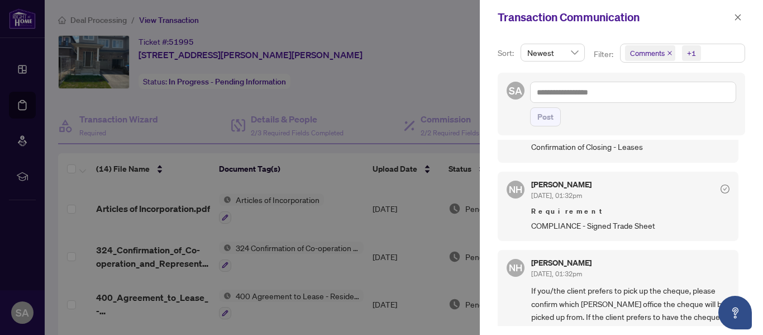
scroll to position [149, 0]
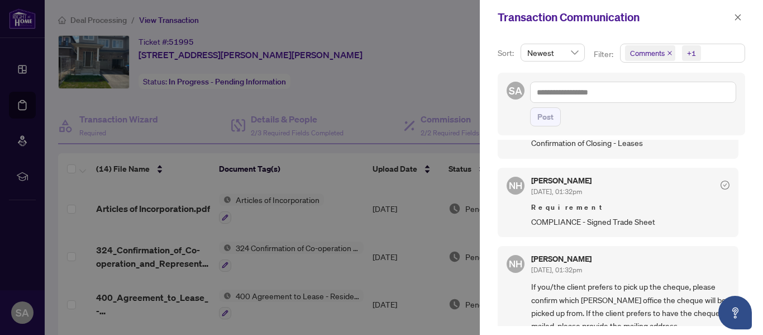
click at [644, 220] on span "COMPLIANCE - Signed Trade Sheet" at bounding box center [631, 221] width 198 height 13
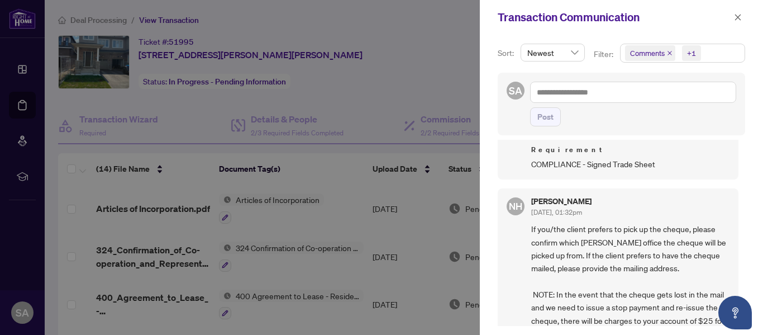
scroll to position [205, 0]
click at [603, 232] on span "If you/the client prefers to pick up the cheque, please confirm which [PERSON_N…" at bounding box center [631, 309] width 198 height 170
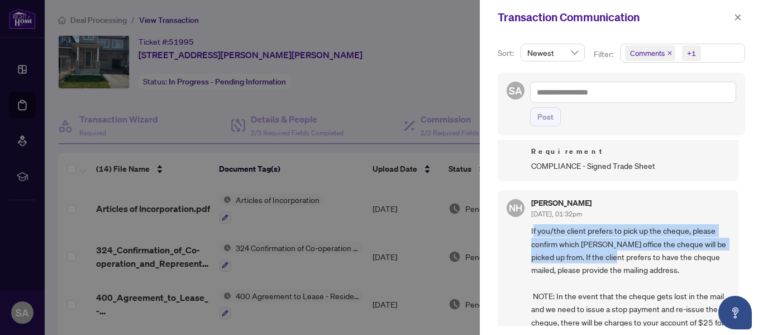
drag, startPoint x: 533, startPoint y: 228, endPoint x: 624, endPoint y: 250, distance: 93.3
click at [624, 250] on span "If you/the client prefers to pick up the cheque, please confirm which [PERSON_N…" at bounding box center [631, 309] width 198 height 170
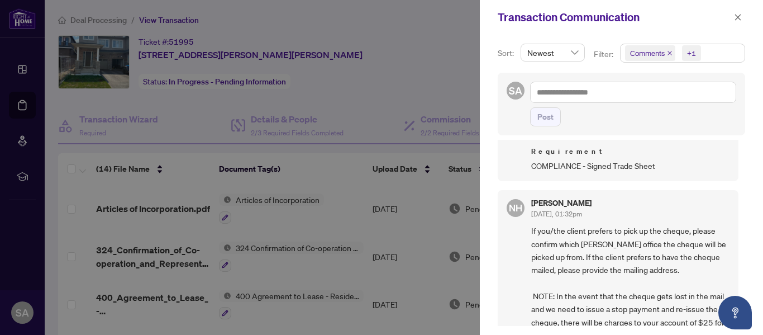
click at [592, 240] on span "If you/the client prefers to pick up the cheque, please confirm which [PERSON_N…" at bounding box center [631, 309] width 198 height 170
click at [586, 240] on span "If you/the client prefers to pick up the cheque, please confirm which [PERSON_N…" at bounding box center [631, 309] width 198 height 170
click at [387, 58] on div at bounding box center [381, 167] width 763 height 335
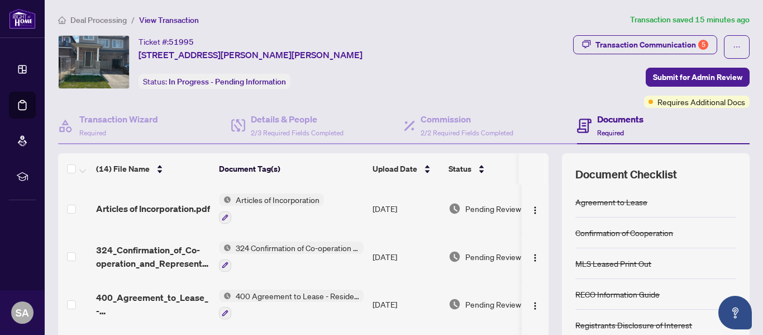
scroll to position [0, 29]
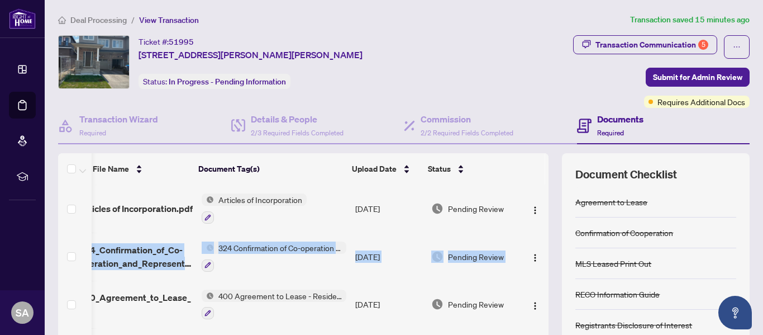
drag, startPoint x: 542, startPoint y: 213, endPoint x: 538, endPoint y: 238, distance: 24.9
click at [538, 238] on div "(14) File Name Document Tag(s) Upload Date Status Articles of Incorporation.pdf…" at bounding box center [404, 290] width 692 height 274
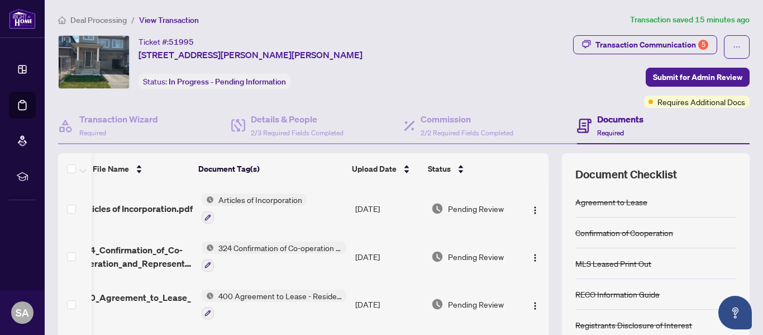
click at [543, 221] on div "(14) File Name Document Tag(s) Upload Date Status Articles of Incorporation.pdf…" at bounding box center [404, 290] width 692 height 274
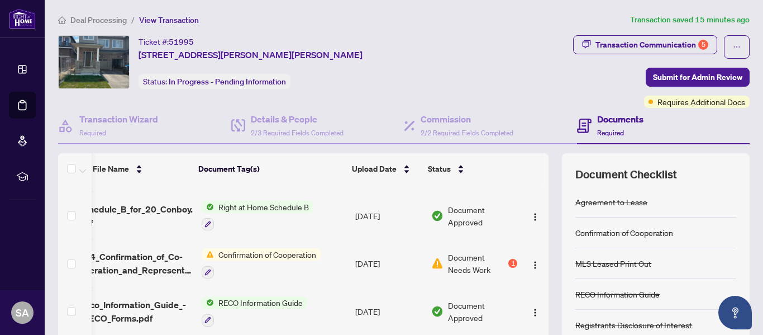
scroll to position [381, 29]
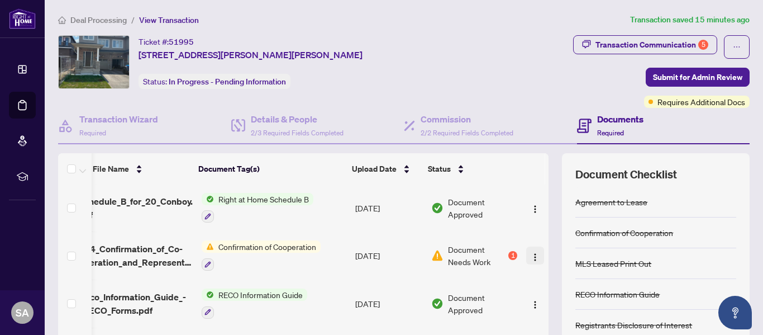
click at [531, 249] on span "button" at bounding box center [535, 255] width 9 height 12
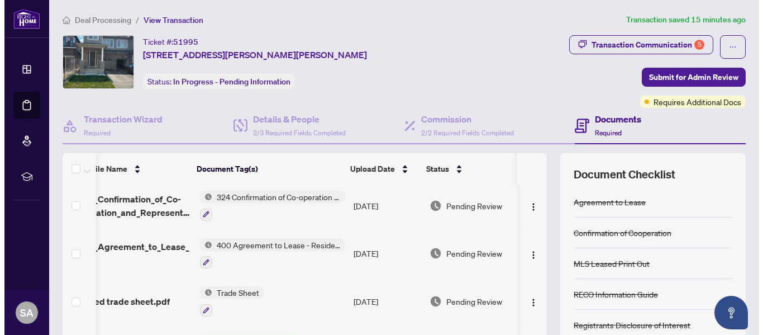
scroll to position [0, 29]
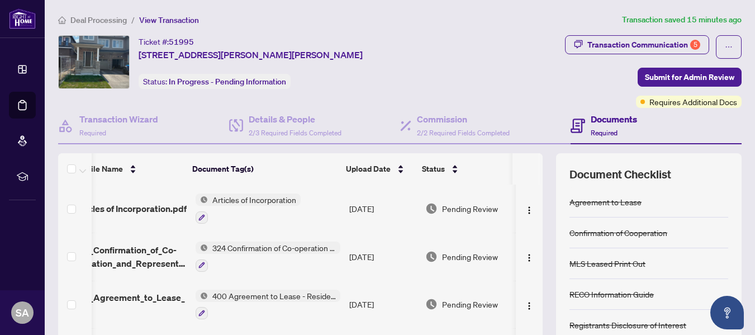
click at [466, 44] on div "Transaction Communication 5 Submit for Admin Review Requires Additional Docs" at bounding box center [604, 71] width 276 height 73
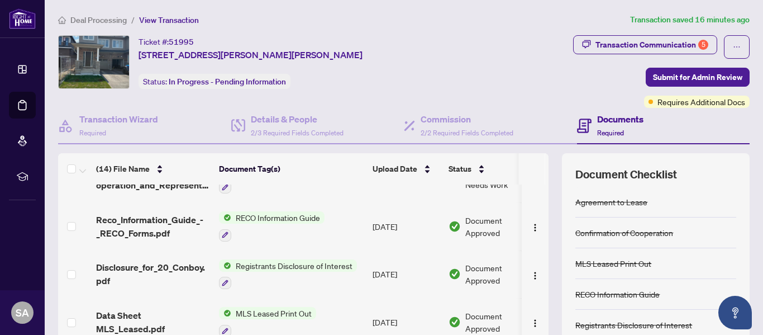
scroll to position [479, 0]
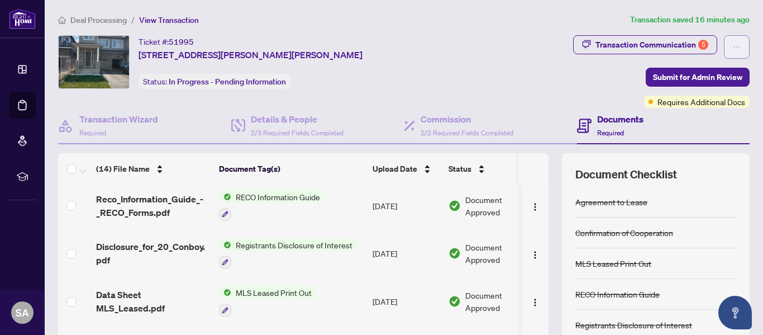
click at [733, 49] on button "button" at bounding box center [737, 46] width 26 height 23
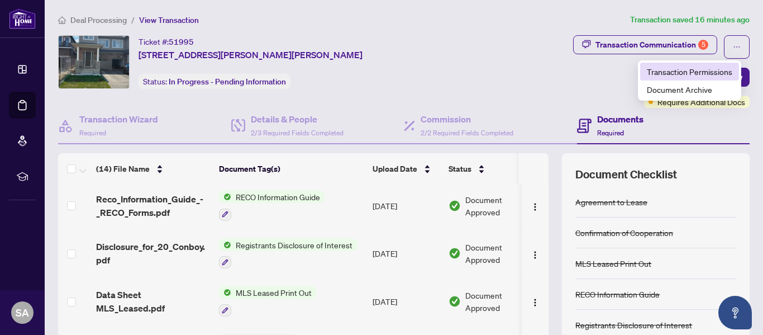
click at [693, 71] on span "Transaction Permissions" at bounding box center [690, 71] width 86 height 12
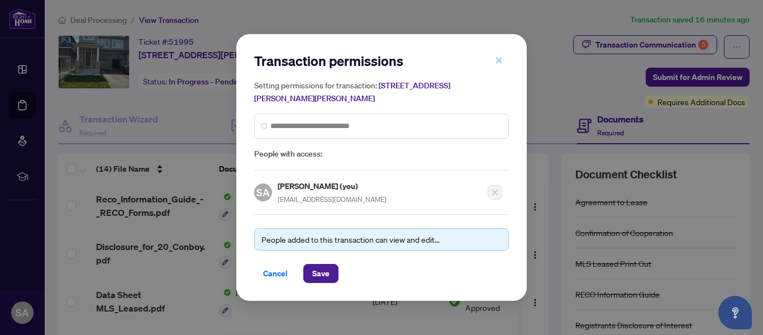
click at [502, 64] on icon "close" at bounding box center [499, 60] width 8 height 8
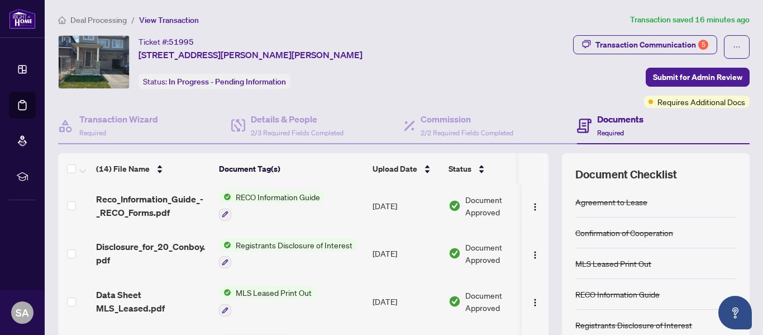
click at [649, 26] on div "Deal Processing / View Transaction Transaction saved 16 minutes ago Ticket #: 5…" at bounding box center [404, 234] width 701 height 442
click at [630, 43] on div "Transaction Communication 5" at bounding box center [652, 45] width 113 height 18
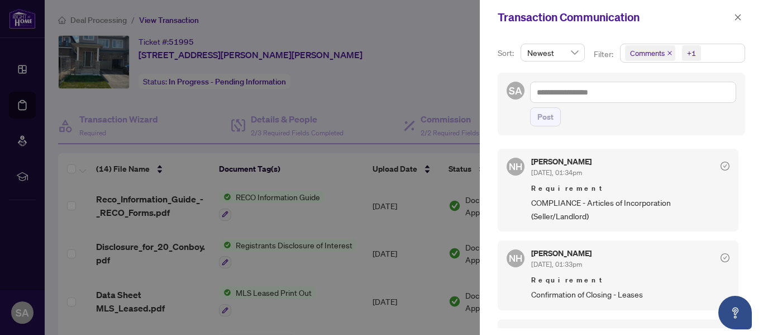
click at [464, 29] on div at bounding box center [381, 167] width 763 height 335
